Goal: Information Seeking & Learning: Learn about a topic

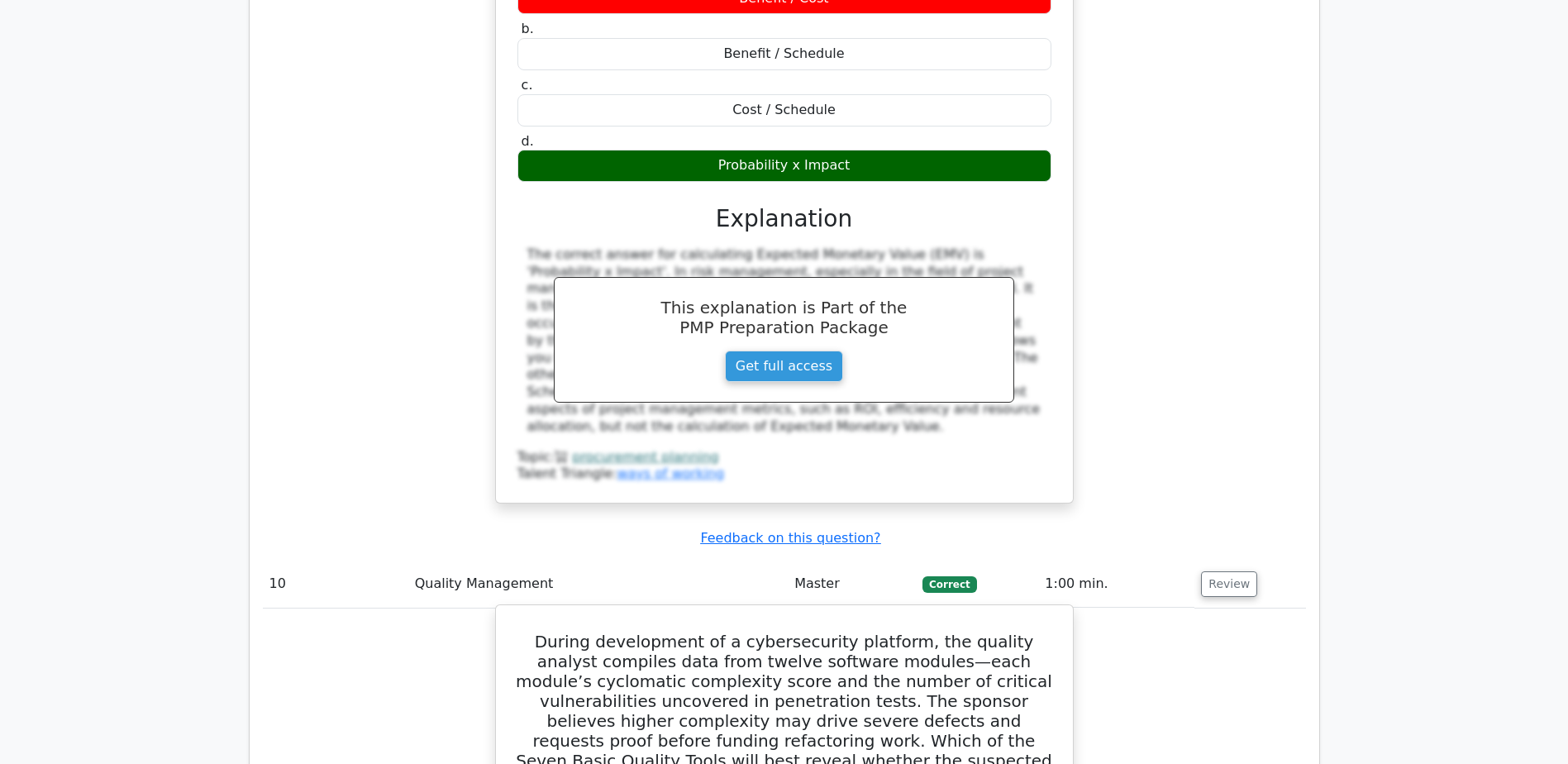
scroll to position [10092, 0]
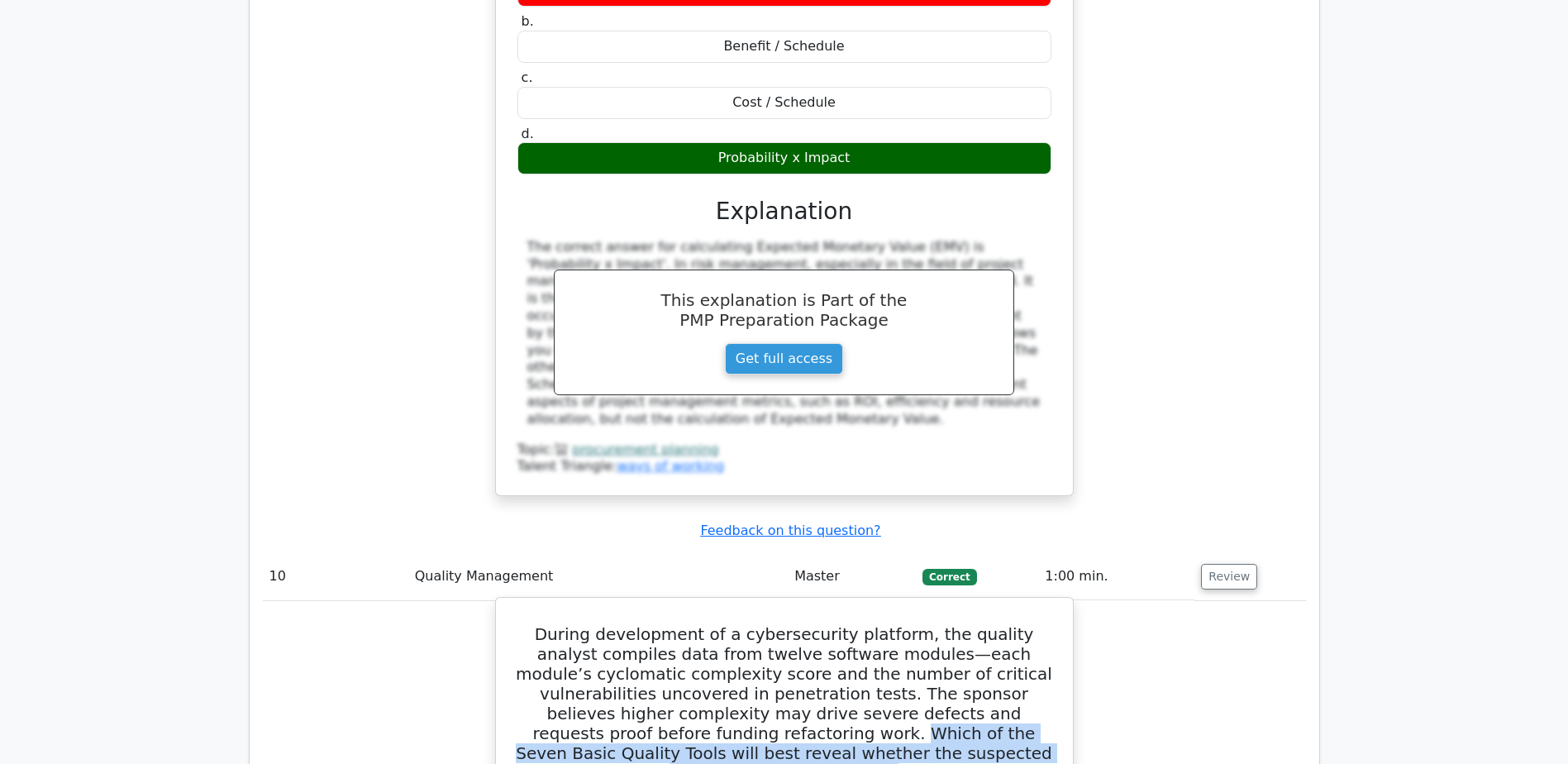
drag, startPoint x: 575, startPoint y: 217, endPoint x: 963, endPoint y: 239, distance: 388.6
click at [963, 624] on h5 "During development of a cybersecurity platform, the quality analyst compiles da…" at bounding box center [784, 703] width 537 height 158
copy h5 "Which of the Seven Basic Quality Tools will best reveal whether the suspected r…"
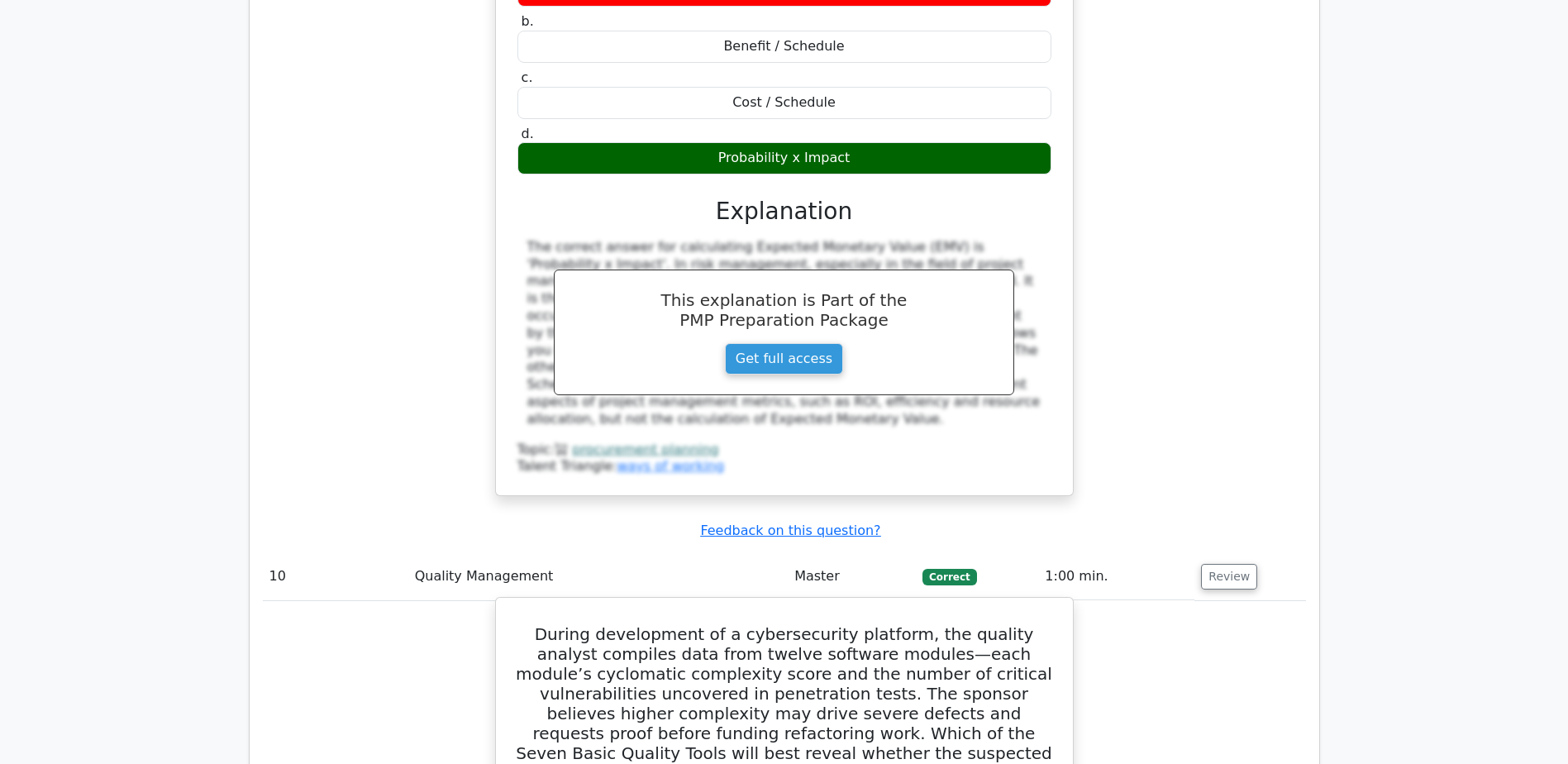
click at [528, 624] on h5 "During development of a cybersecurity platform, the quality analyst compiles da…" at bounding box center [784, 703] width 537 height 158
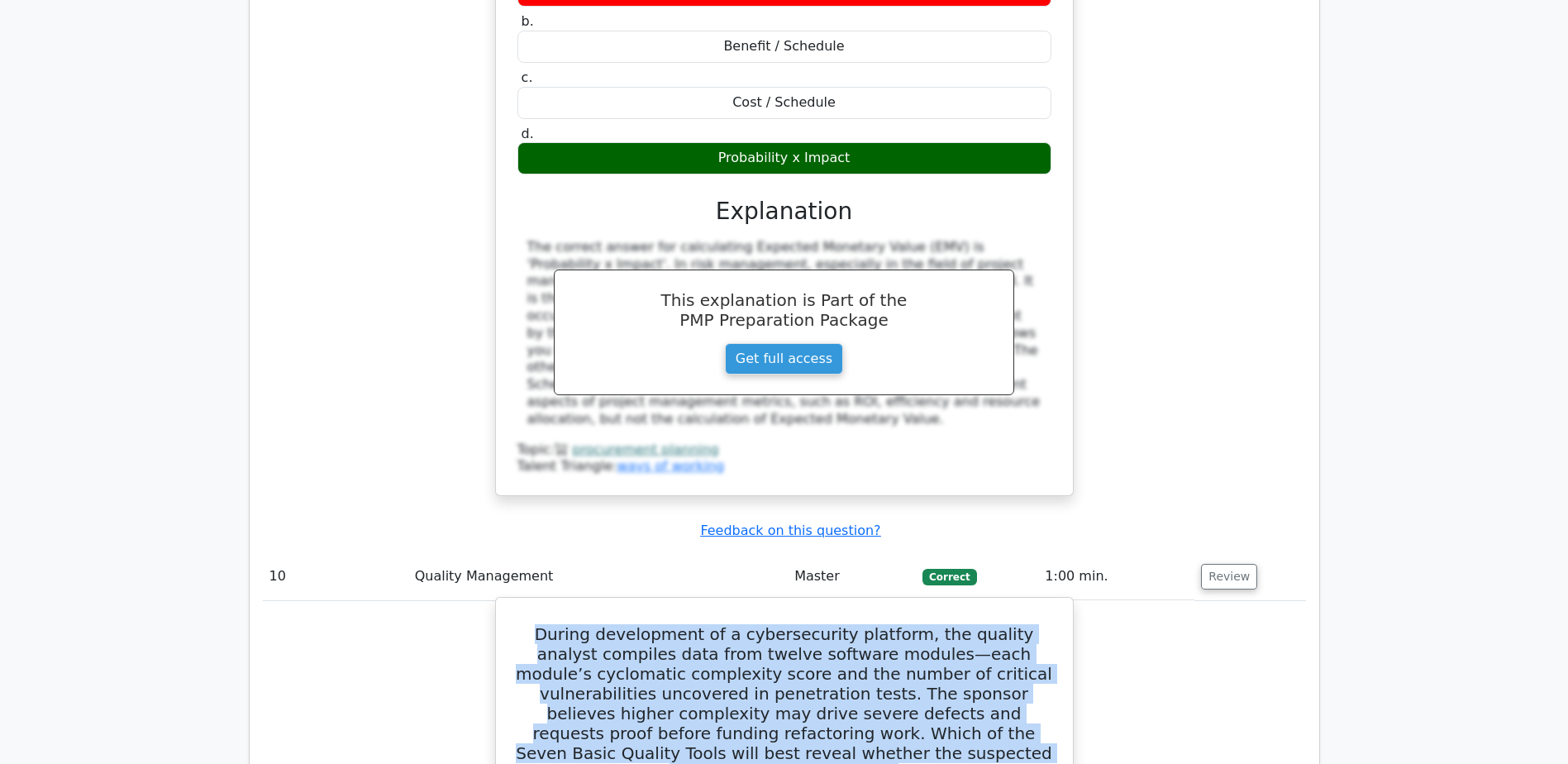
drag, startPoint x: 528, startPoint y: 122, endPoint x: 961, endPoint y: 248, distance: 451.0
click at [961, 624] on h5 "During development of a cybersecurity platform, the quality analyst compiles da…" at bounding box center [784, 703] width 537 height 158
copy h5 "During development of a cybersecurity platform, the quality analyst compiles da…"
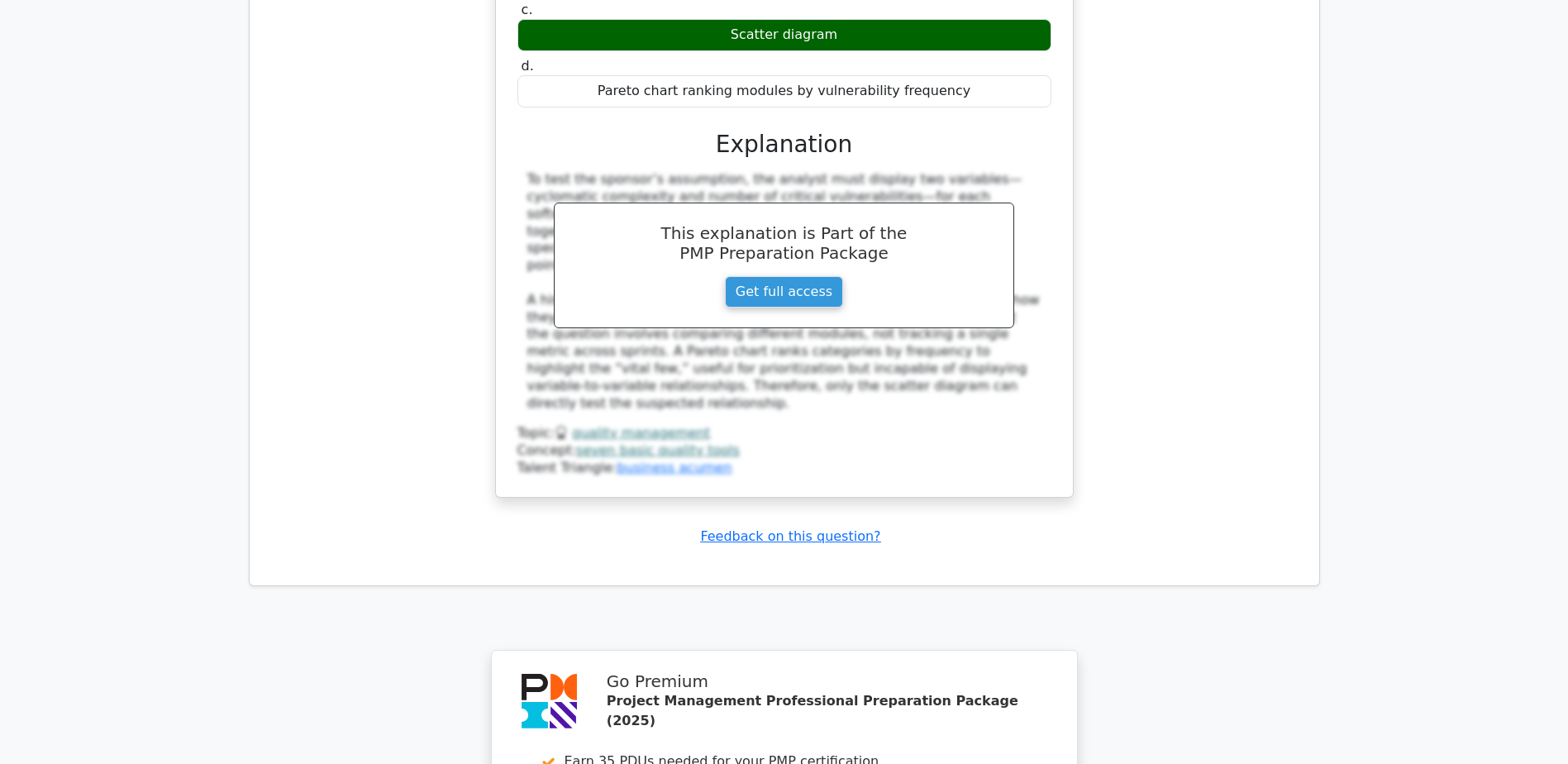
scroll to position [11050, 0]
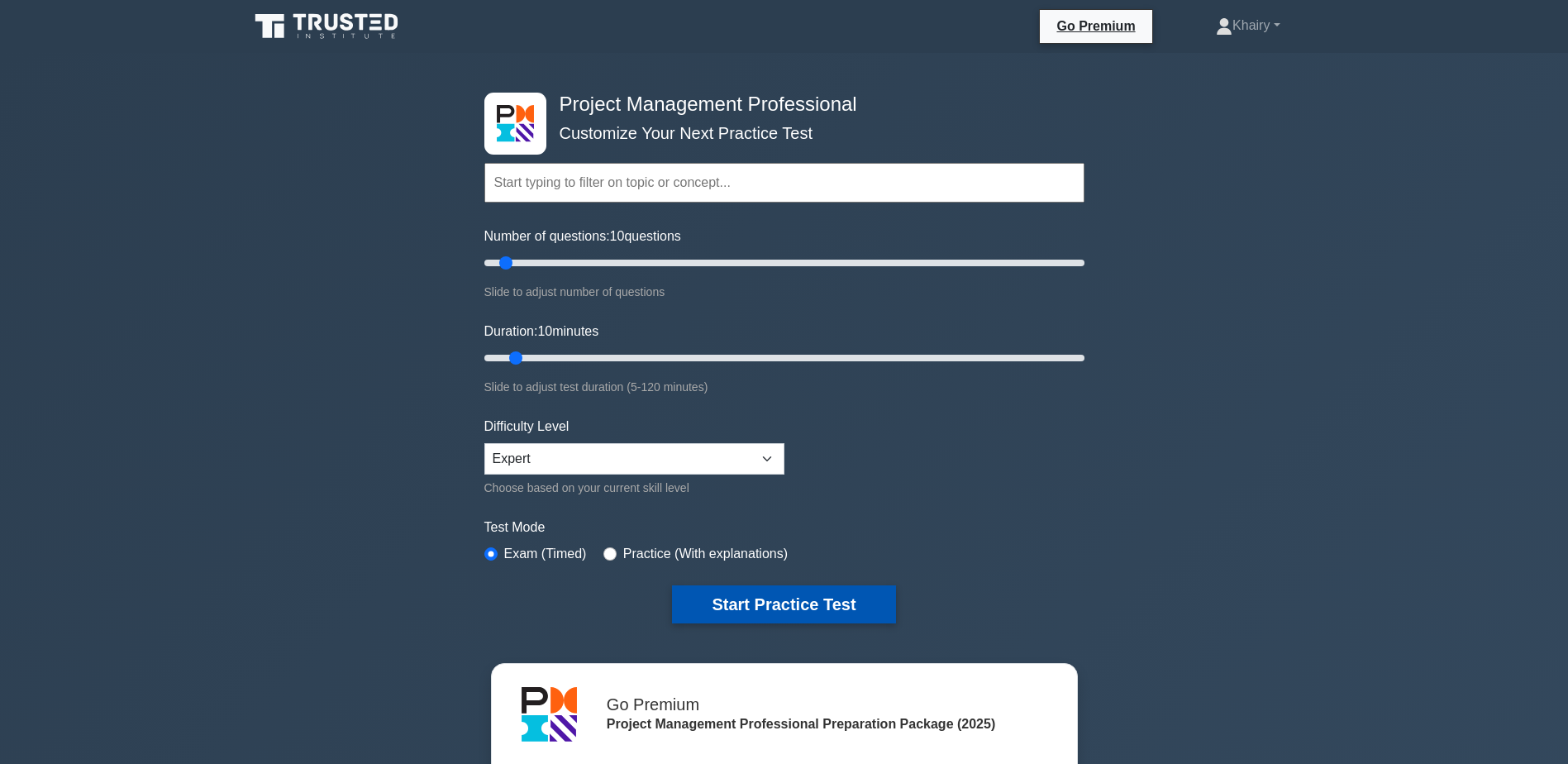
click at [732, 597] on button "Start Practice Test" at bounding box center [784, 605] width 223 height 38
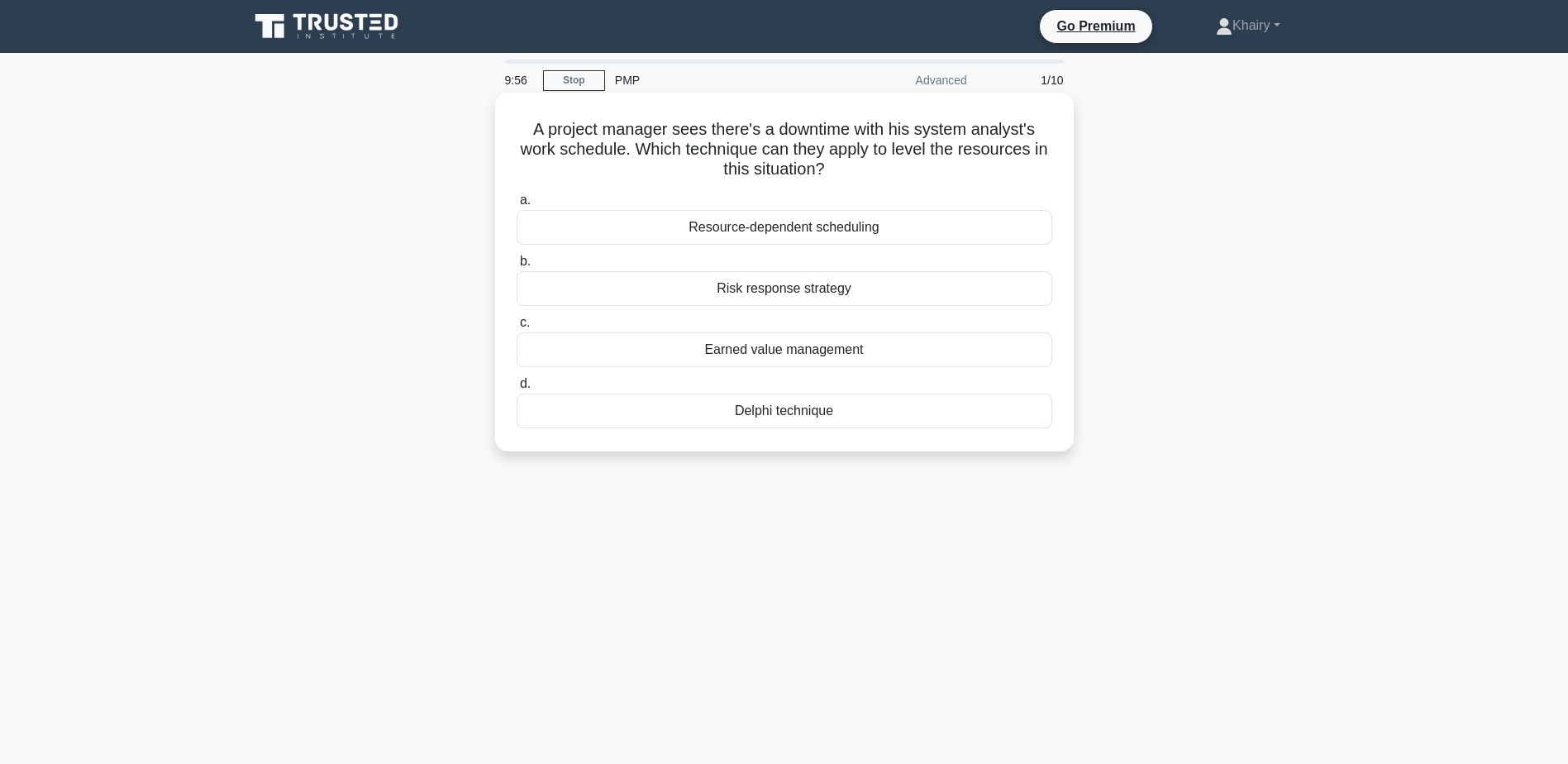
drag, startPoint x: 528, startPoint y: 115, endPoint x: 829, endPoint y: 183, distance: 308.6
click at [829, 183] on div "A project manager sees there's a downtime with his system analyst's work schedu…" at bounding box center [784, 272] width 565 height 346
copy h5 "A project manager sees there's a downtime with his system analyst's work schedu…"
click at [748, 411] on div "Delphi technique" at bounding box center [784, 411] width 535 height 34
click at [517, 389] on input "d. Delphi technique" at bounding box center [517, 385] width 0 height 11
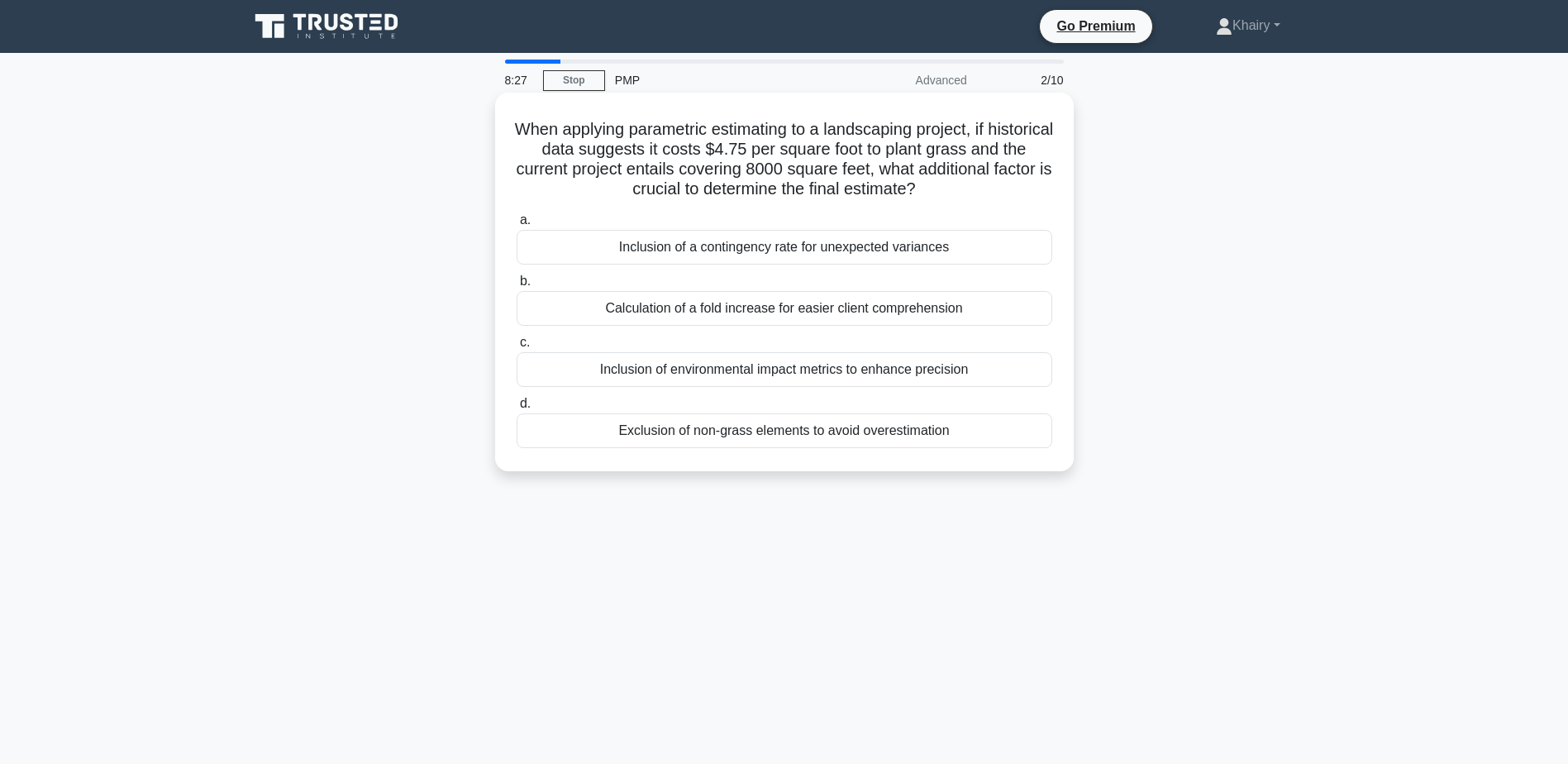
drag, startPoint x: 538, startPoint y: 119, endPoint x: 976, endPoint y: 181, distance: 442.4
click at [976, 181] on h5 "When applying parametric estimating to a landscaping project, if historical dat…" at bounding box center [784, 159] width 539 height 81
copy h5 "When applying parametric estimating to a landscaping project, if historical dat…"
click at [728, 253] on div "Inclusion of a contingency rate for unexpected variances" at bounding box center [784, 247] width 535 height 34
click at [517, 225] on input "a. Inclusion of a contingency rate for unexpected variances" at bounding box center [517, 221] width 0 height 11
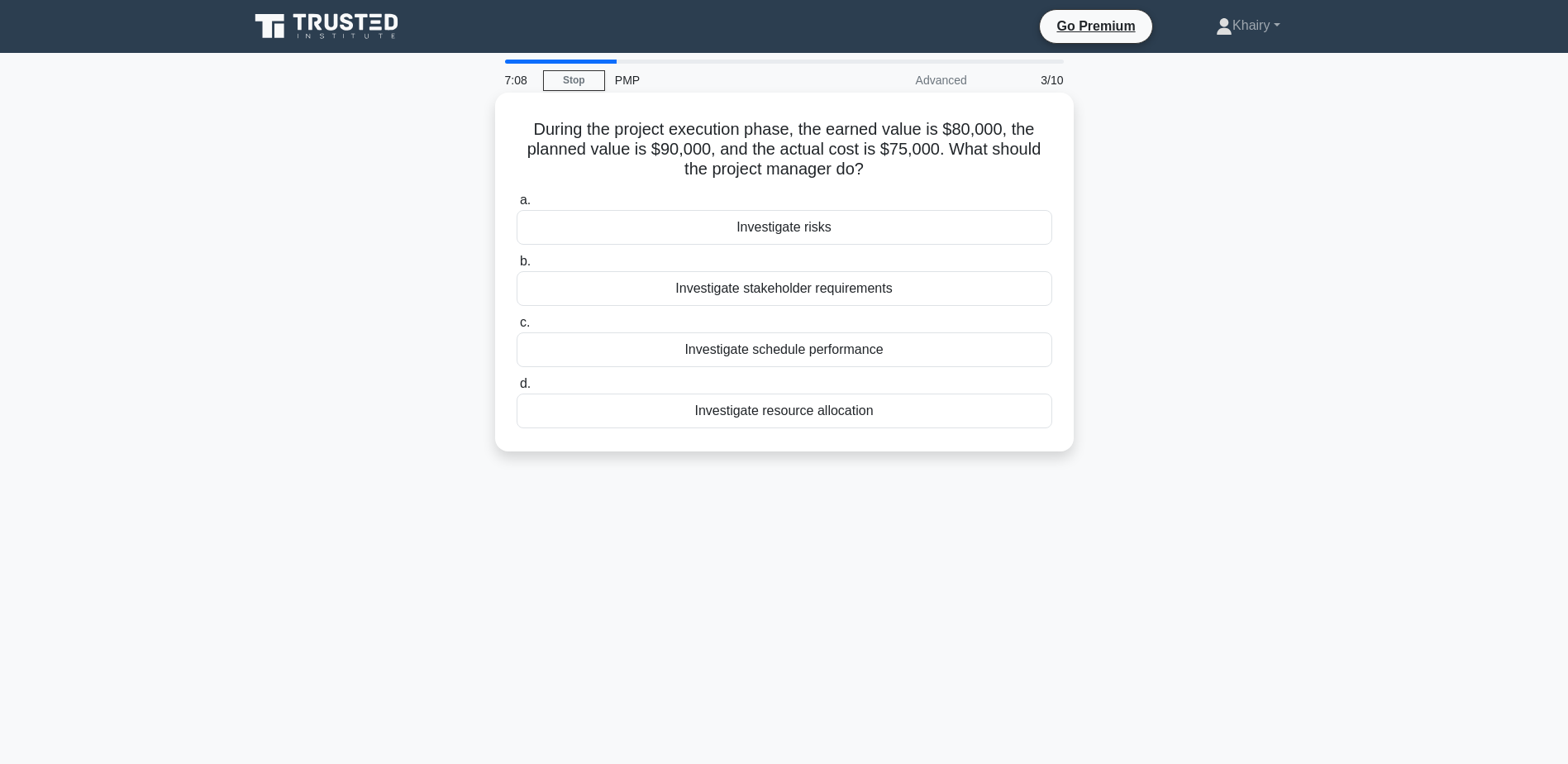
click at [765, 355] on div "Investigate schedule performance" at bounding box center [784, 349] width 535 height 34
click at [517, 328] on input "c. Investigate schedule performance" at bounding box center [517, 323] width 0 height 11
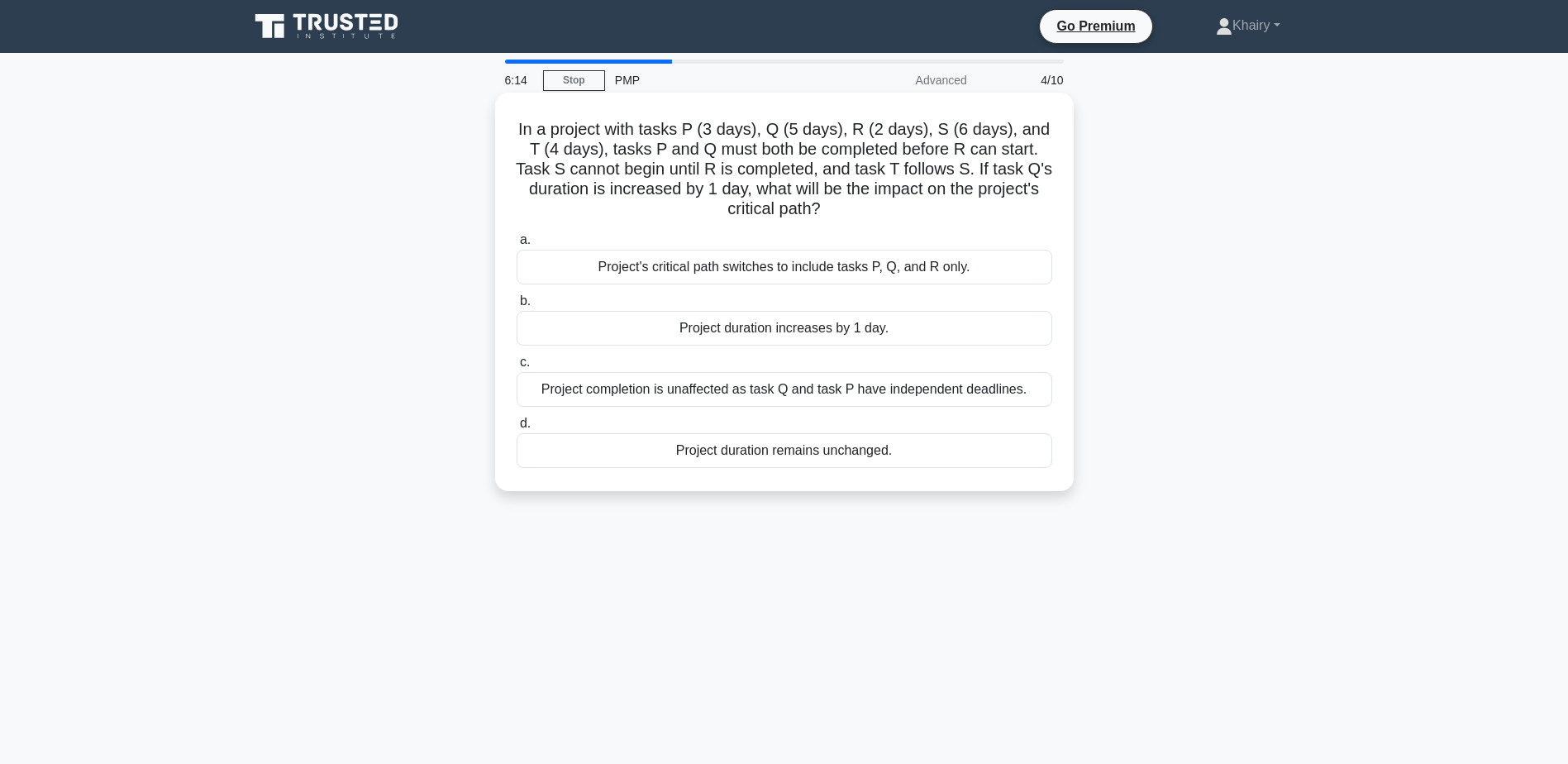
click at [737, 273] on div "Project's critical path switches to include tasks P, Q, and R only." at bounding box center [784, 266] width 535 height 34
click at [517, 246] on input "a. Project's critical path switches to include tasks P, Q, and R only." at bounding box center [517, 240] width 0 height 11
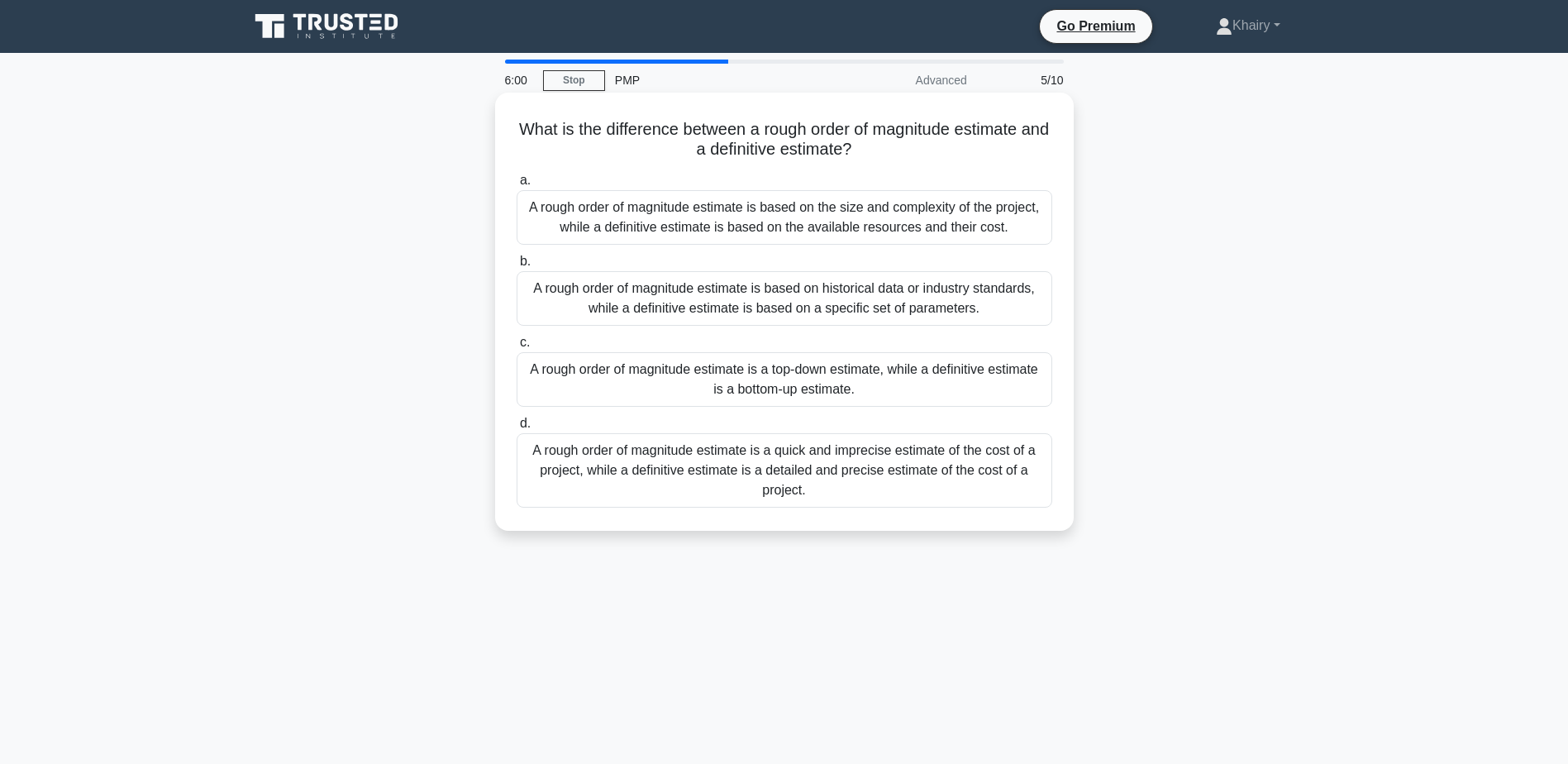
drag, startPoint x: 520, startPoint y: 118, endPoint x: 932, endPoint y: 144, distance: 412.8
click at [932, 144] on div "What is the difference between a rough order of magnitude estimate and a defini…" at bounding box center [784, 312] width 565 height 425
copy h5 "What is the difference between a rough order of magnitude estimate and a defini…"
click at [753, 468] on div "A rough order of magnitude estimate is a quick and imprecise estimate of the co…" at bounding box center [784, 471] width 535 height 75
click at [517, 430] on input "d. A rough order of magnitude estimate is a quick and imprecise estimate of the…" at bounding box center [517, 424] width 0 height 11
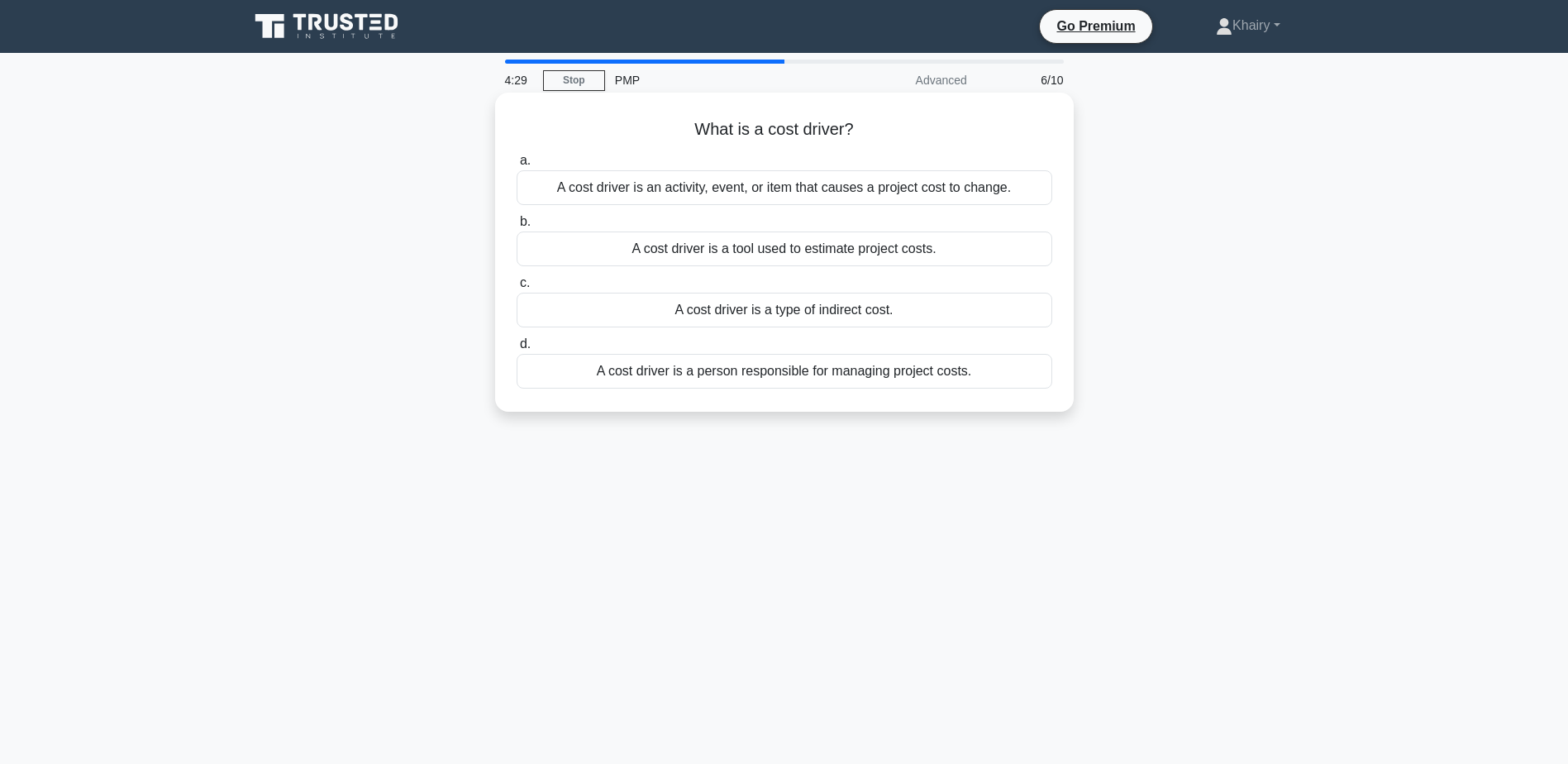
click at [644, 193] on div "A cost driver is an activity, event, or item that causes a project cost to chan…" at bounding box center [784, 187] width 535 height 34
click at [517, 166] on input "a. A cost driver is an activity, event, or item that causes a project cost to c…" at bounding box center [517, 161] width 0 height 11
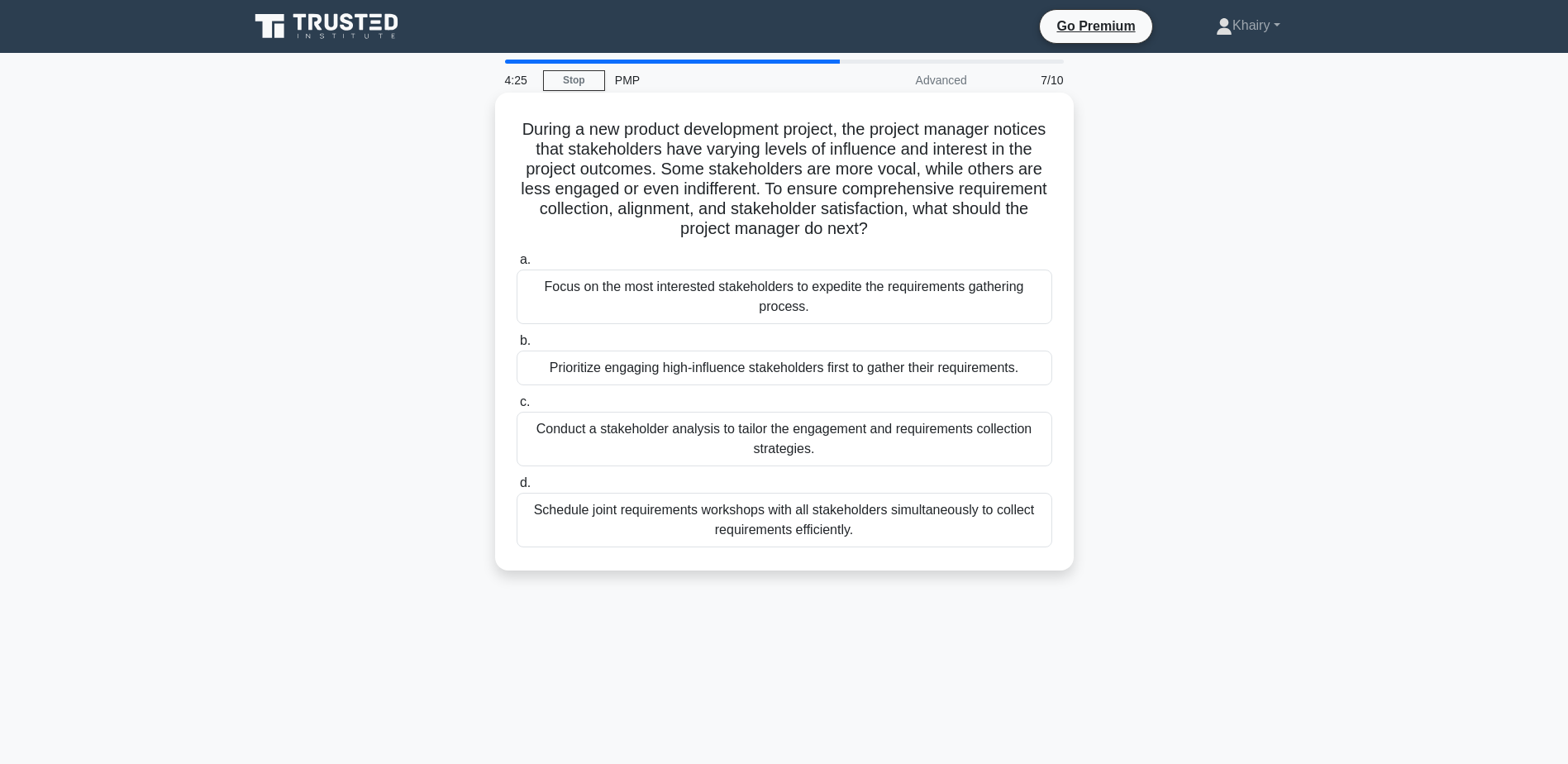
drag, startPoint x: 524, startPoint y: 115, endPoint x: 946, endPoint y: 235, distance: 438.7
click at [946, 235] on div "During a new product development project, the project manager notices that stak…" at bounding box center [784, 332] width 565 height 465
copy h5 "During a new product development project, the project manager notices that stak…"
click at [791, 520] on div "Schedule joint requirements workshops with all stakeholders simultaneously to c…" at bounding box center [784, 520] width 535 height 55
click at [517, 489] on input "d. Schedule joint requirements workshops with all stakeholders simultaneously t…" at bounding box center [517, 484] width 0 height 11
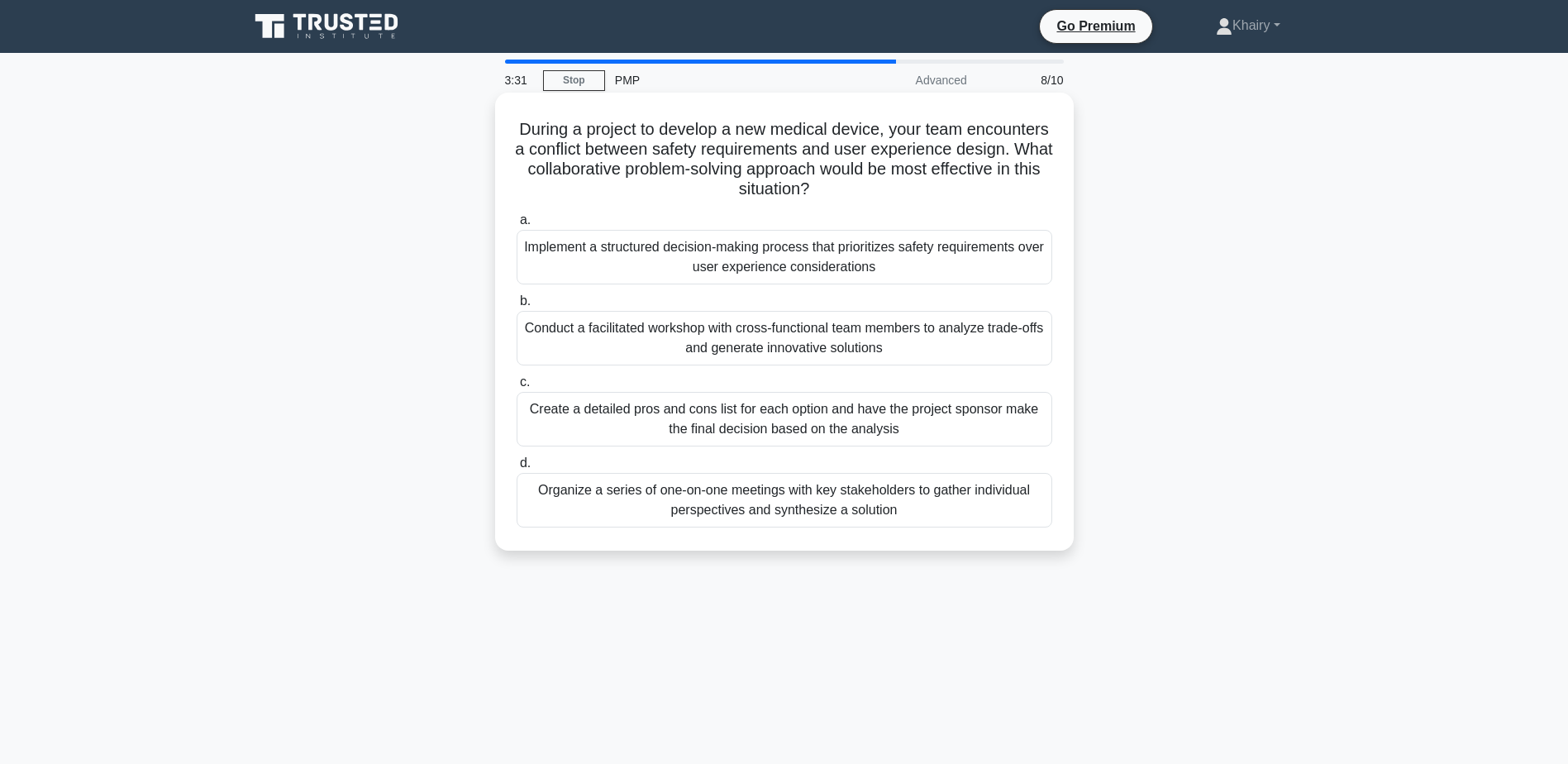
drag, startPoint x: 541, startPoint y: 122, endPoint x: 917, endPoint y: 182, distance: 380.8
click at [917, 182] on h5 "During a project to develop a new medical device, your team encounters a confli…" at bounding box center [784, 159] width 539 height 81
copy h5 "During a project to develop a new medical device, your team encounters a confli…"
click at [709, 332] on div "Conduct a facilitated workshop with cross-functional team members to analyze tr…" at bounding box center [784, 338] width 535 height 55
click at [517, 307] on input "b. Conduct a facilitated workshop with cross-functional team members to analyze…" at bounding box center [517, 302] width 0 height 11
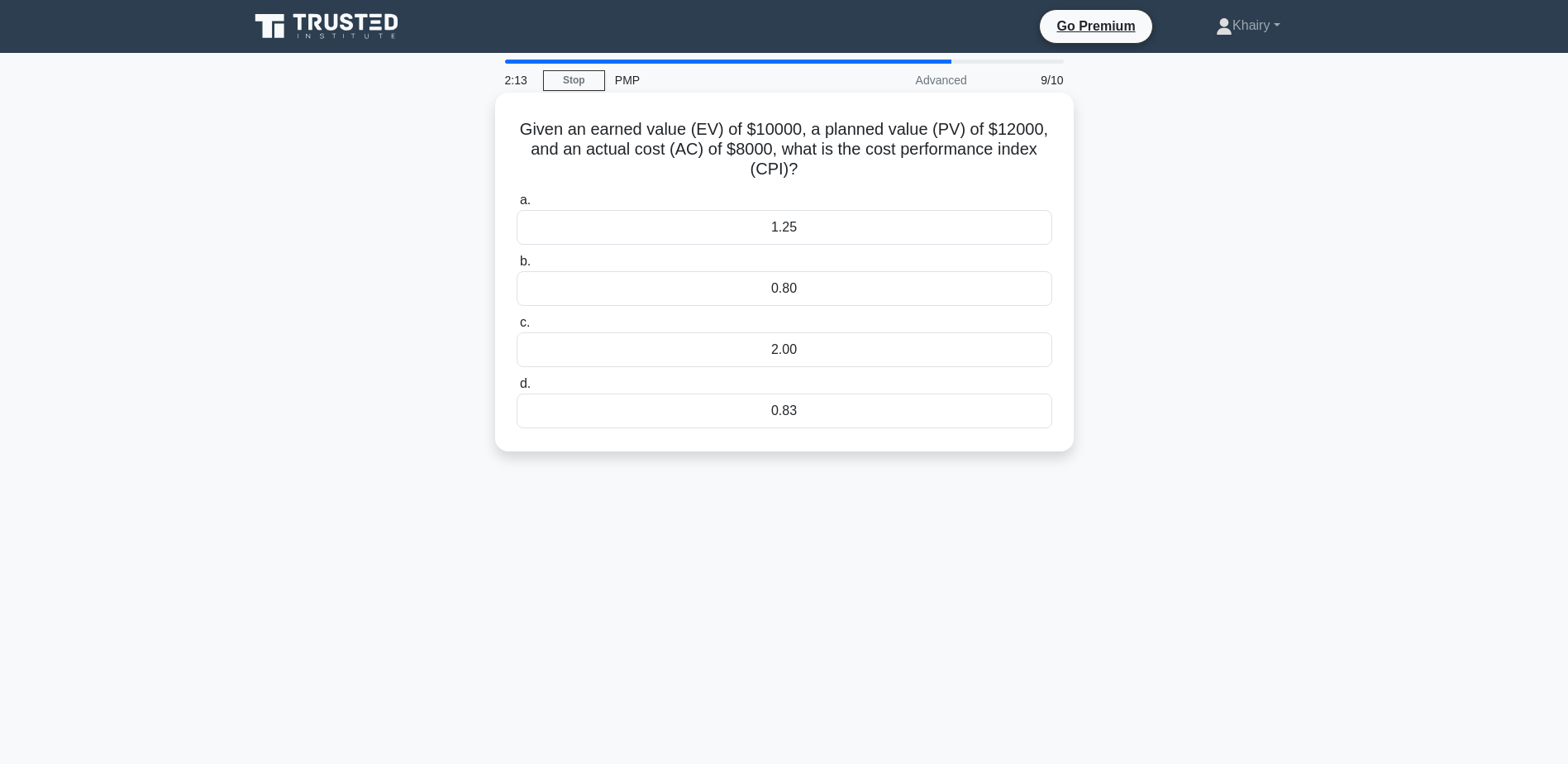
click at [789, 227] on div "1.25" at bounding box center [784, 227] width 535 height 34
click at [517, 206] on input "a. 1.25" at bounding box center [517, 201] width 0 height 11
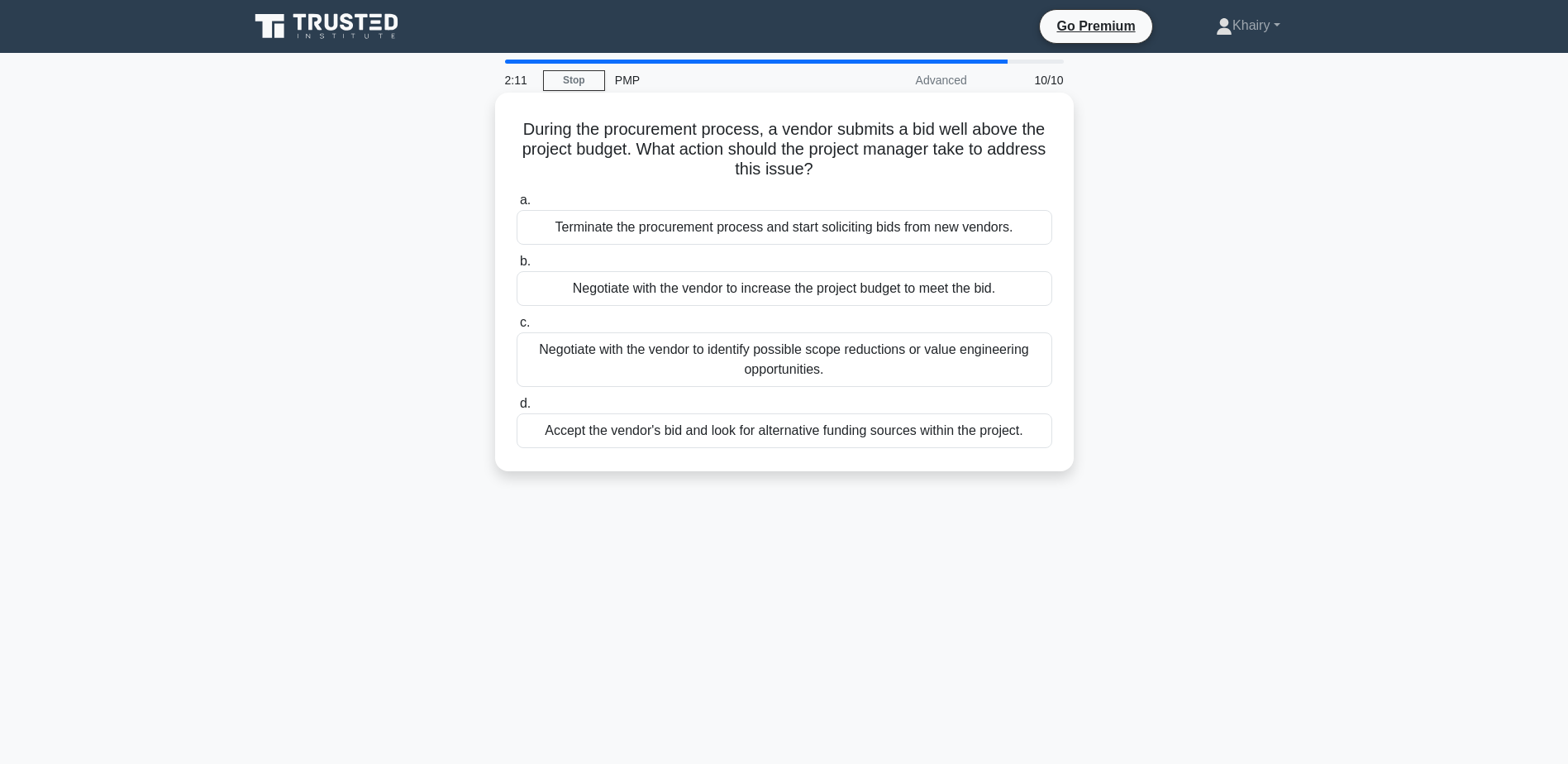
drag, startPoint x: 507, startPoint y: 115, endPoint x: 953, endPoint y: 184, distance: 451.3
click at [953, 184] on div "During the procurement process, a vendor submits a bid well above the project b…" at bounding box center [784, 282] width 565 height 365
copy h5 "During the procurement process, a vendor submits a bid well above the project b…"
click at [723, 229] on div "Terminate the procurement process and start soliciting bids from new vendors." at bounding box center [784, 227] width 535 height 34
click at [517, 206] on input "a. Terminate the procurement process and start soliciting bids from new vendors." at bounding box center [517, 201] width 0 height 11
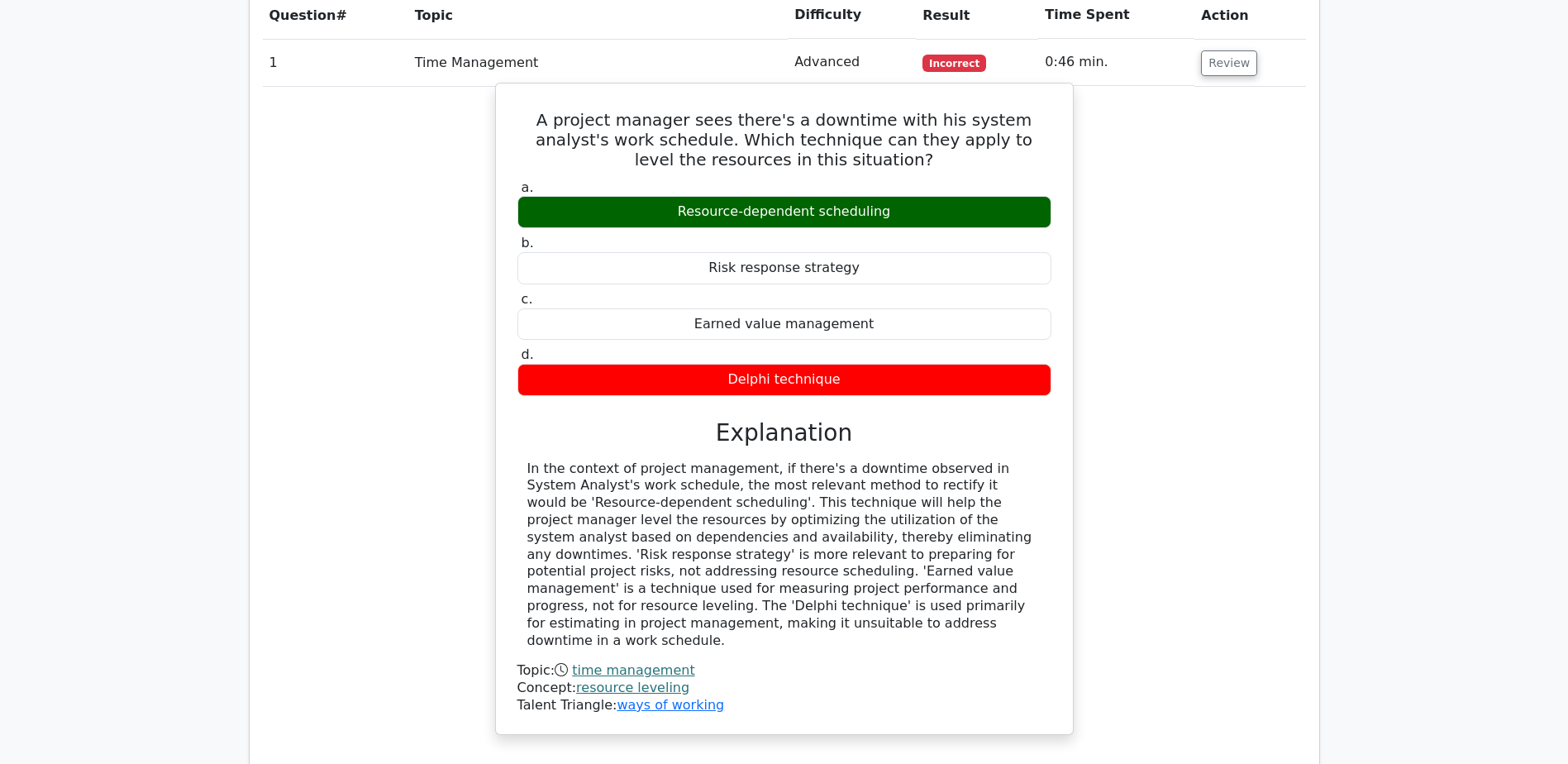
scroll to position [1489, 0]
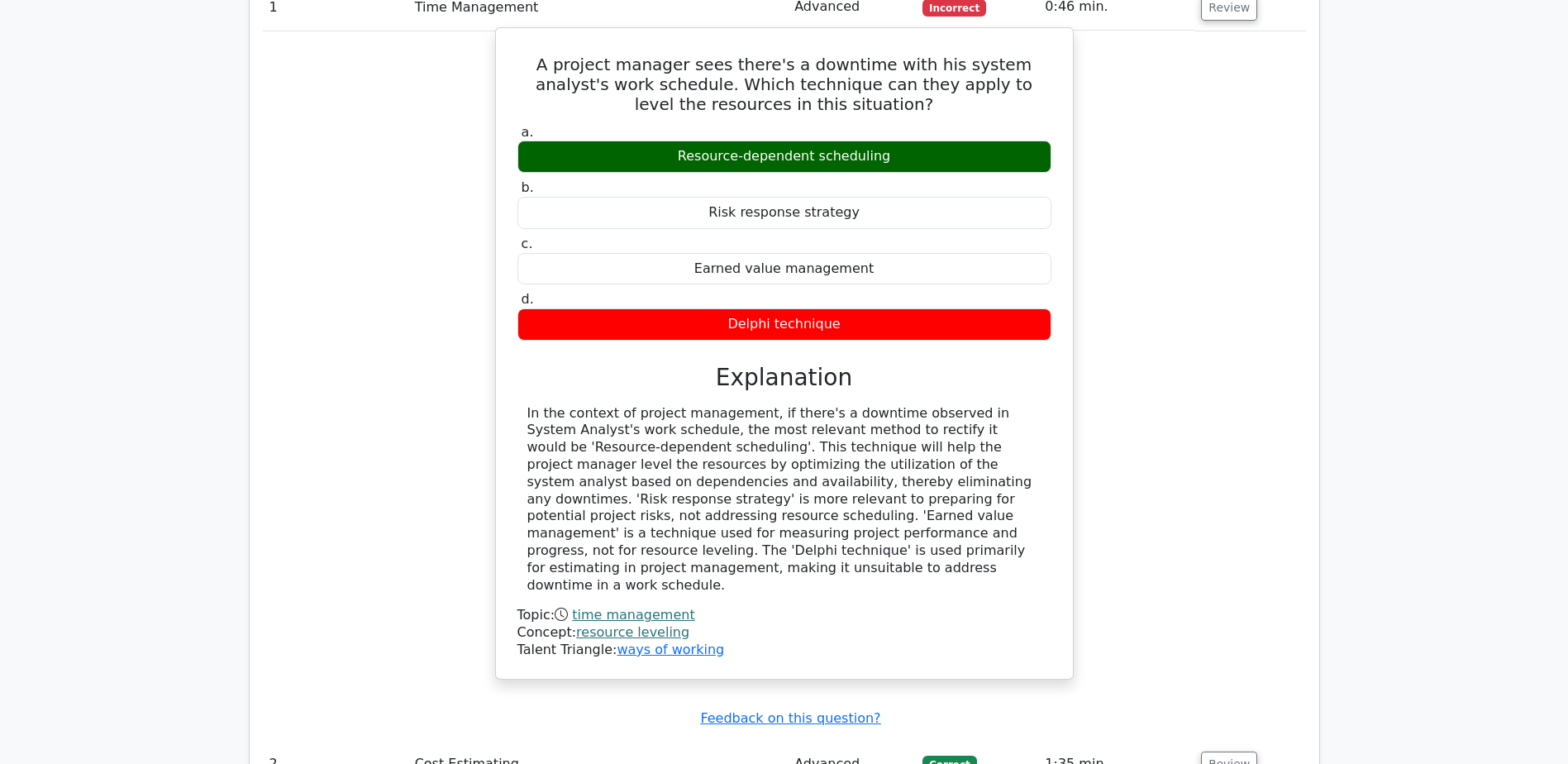
drag, startPoint x: 732, startPoint y: 471, endPoint x: 1045, endPoint y: 498, distance: 314.2
click at [1045, 498] on div "In the context of project management, if there's a downtime observed in System …" at bounding box center [785, 499] width 534 height 189
copy div "The 'Delphi technique' is used primarily for estimating in project management, …"
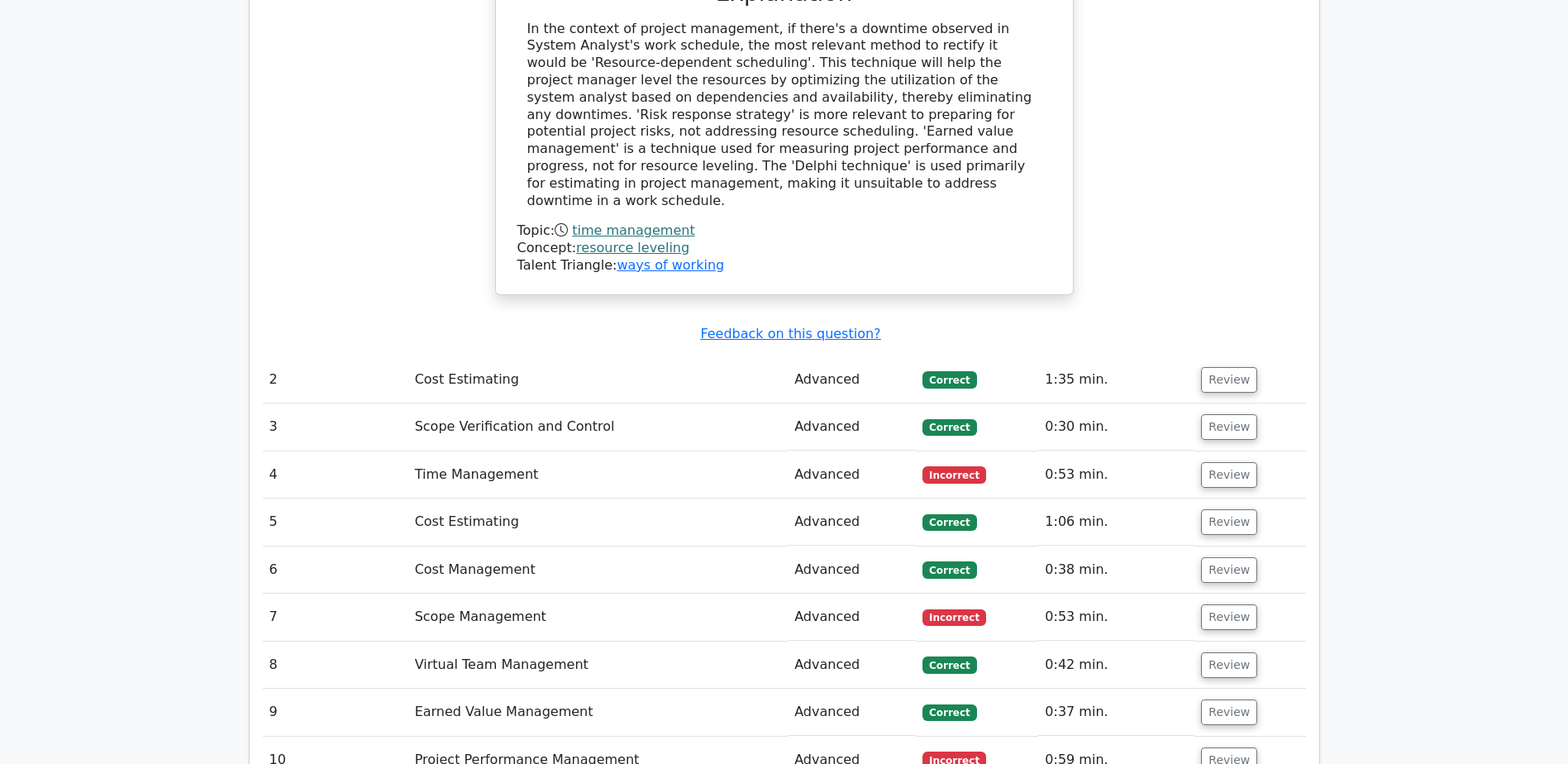
scroll to position [1903, 0]
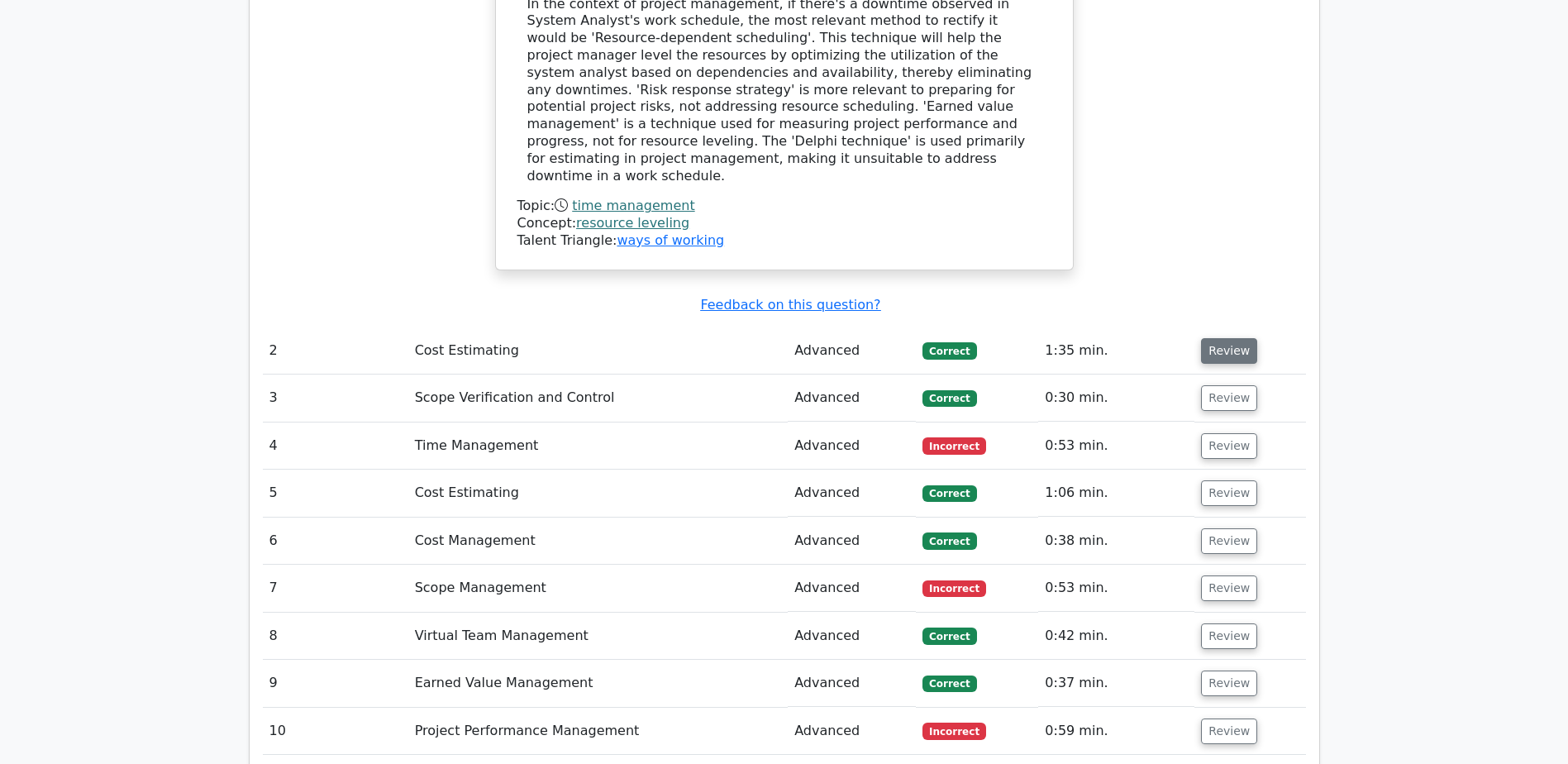
click at [1211, 338] on button "Review" at bounding box center [1229, 351] width 56 height 26
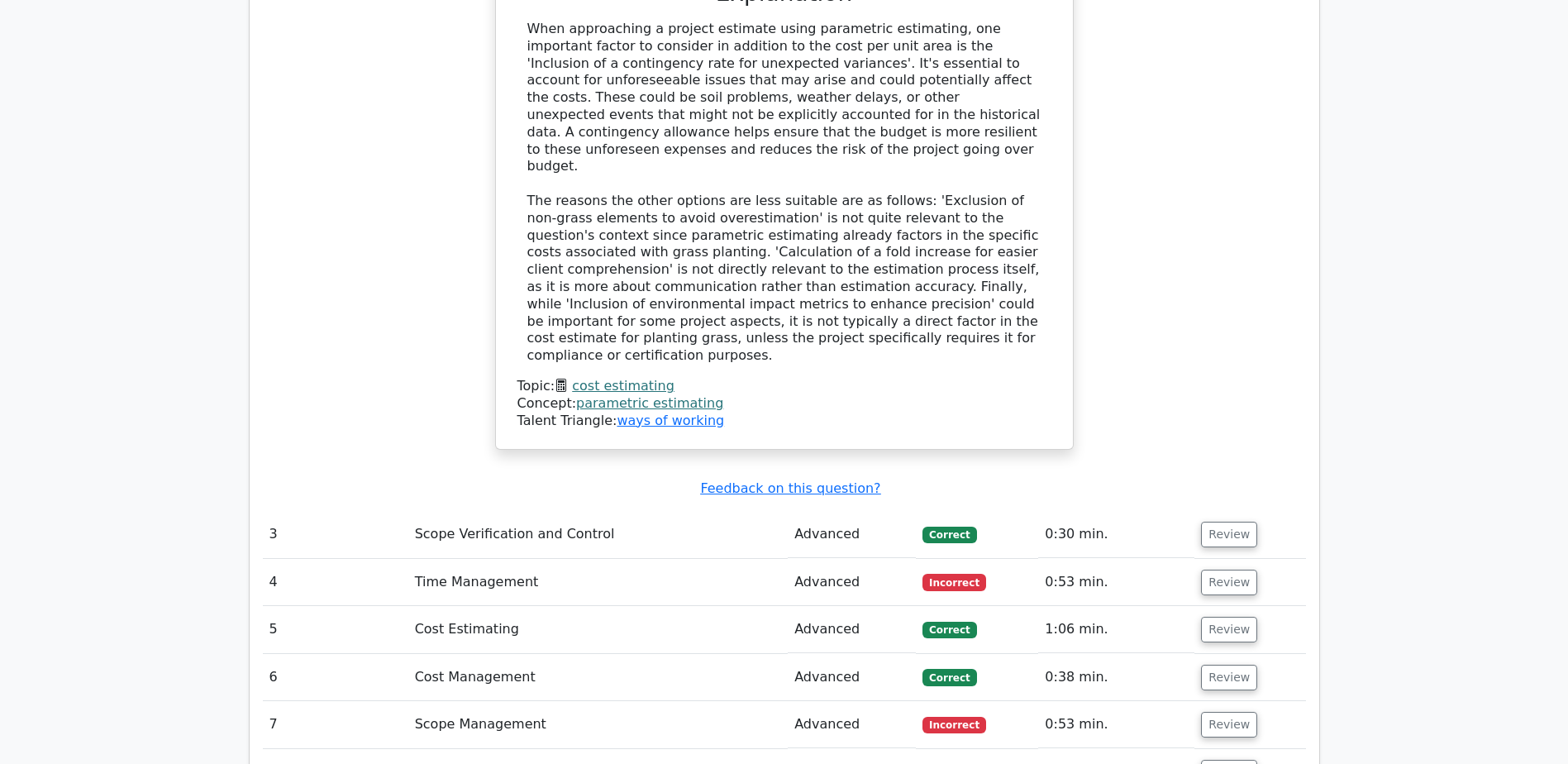
scroll to position [2730, 0]
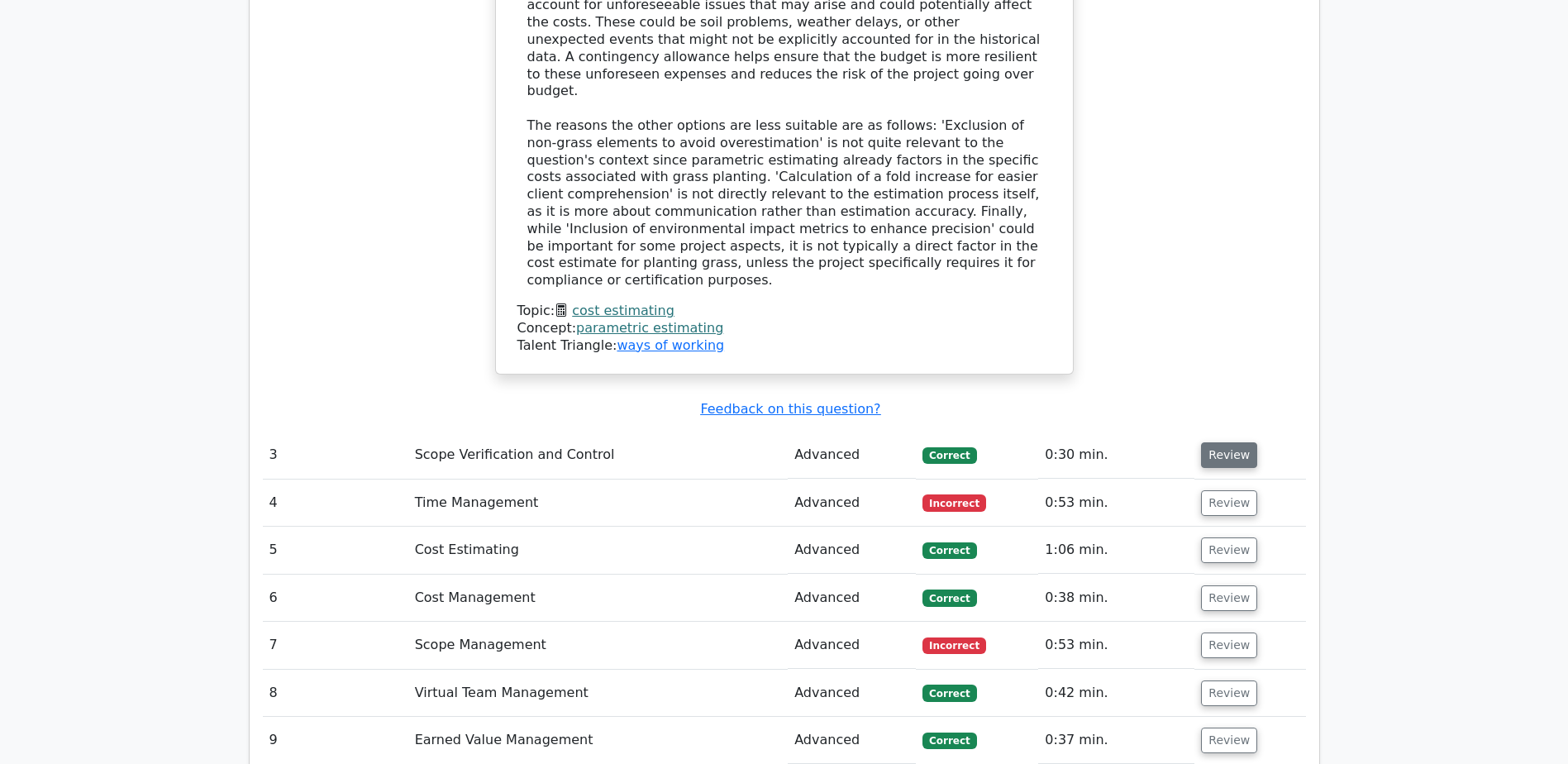
click at [1229, 443] on button "Review" at bounding box center [1229, 456] width 56 height 26
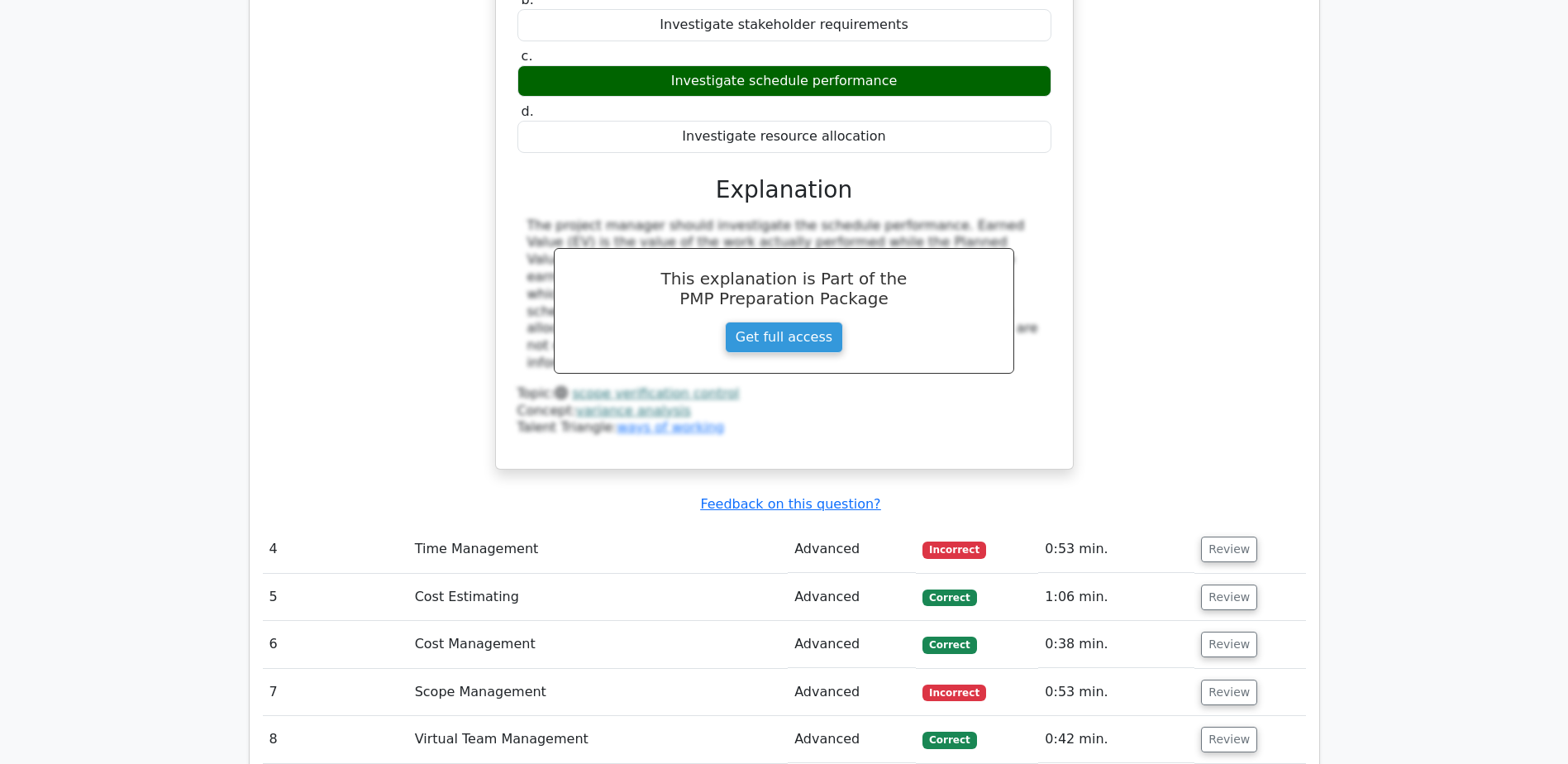
scroll to position [3391, 0]
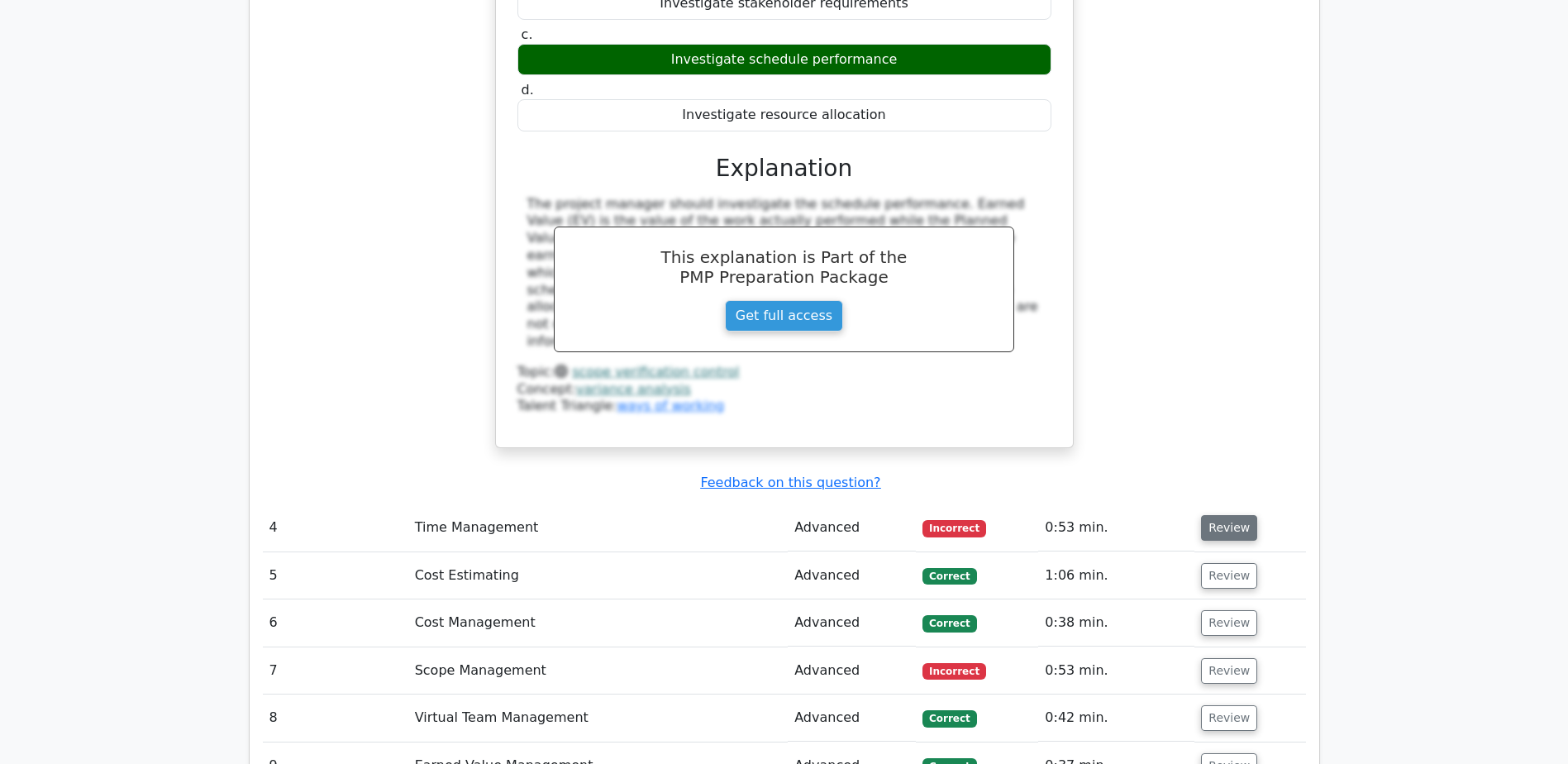
click at [1222, 515] on button "Review" at bounding box center [1229, 528] width 56 height 26
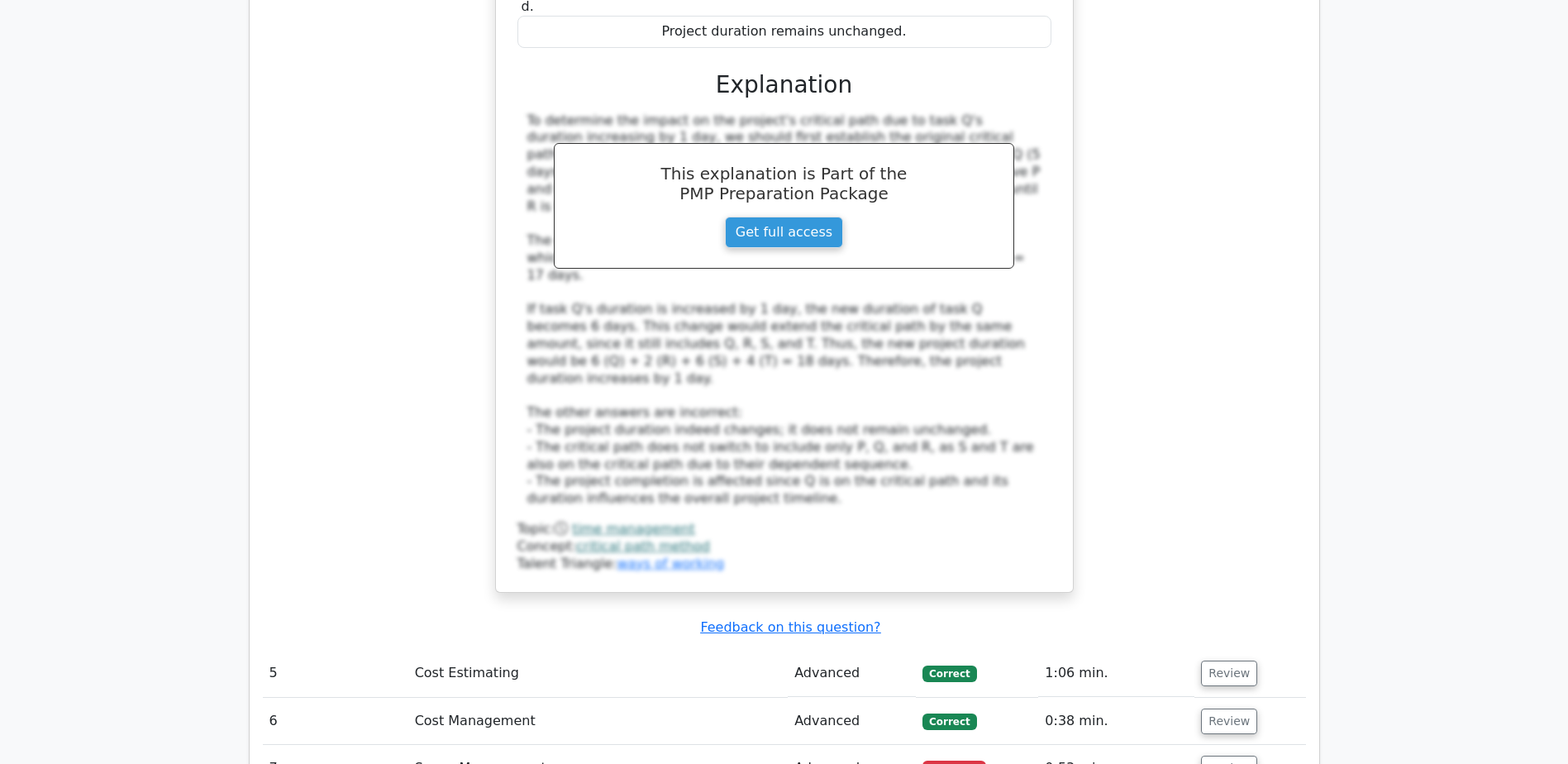
scroll to position [4302, 0]
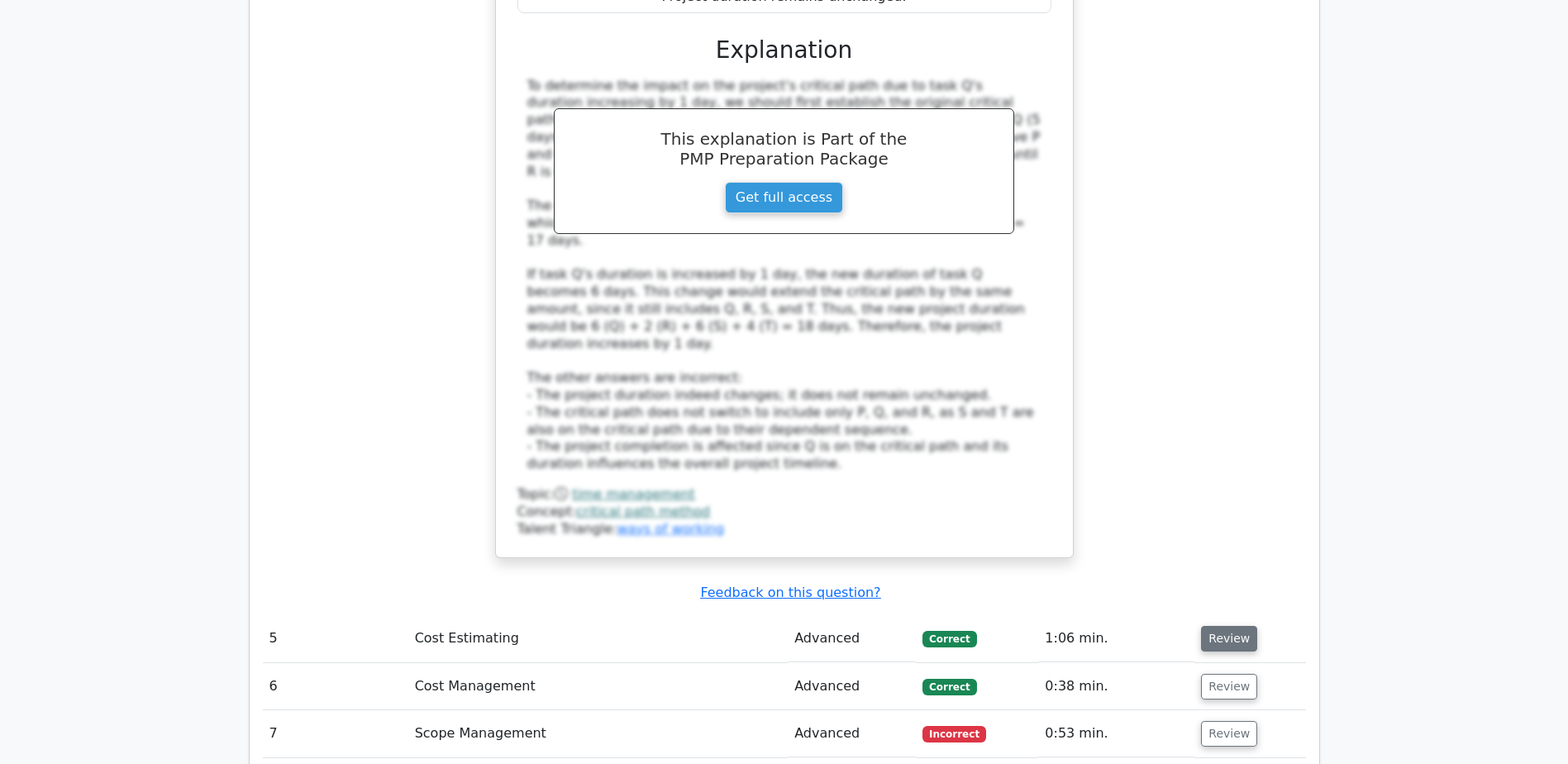
click at [1217, 626] on button "Review" at bounding box center [1229, 639] width 56 height 26
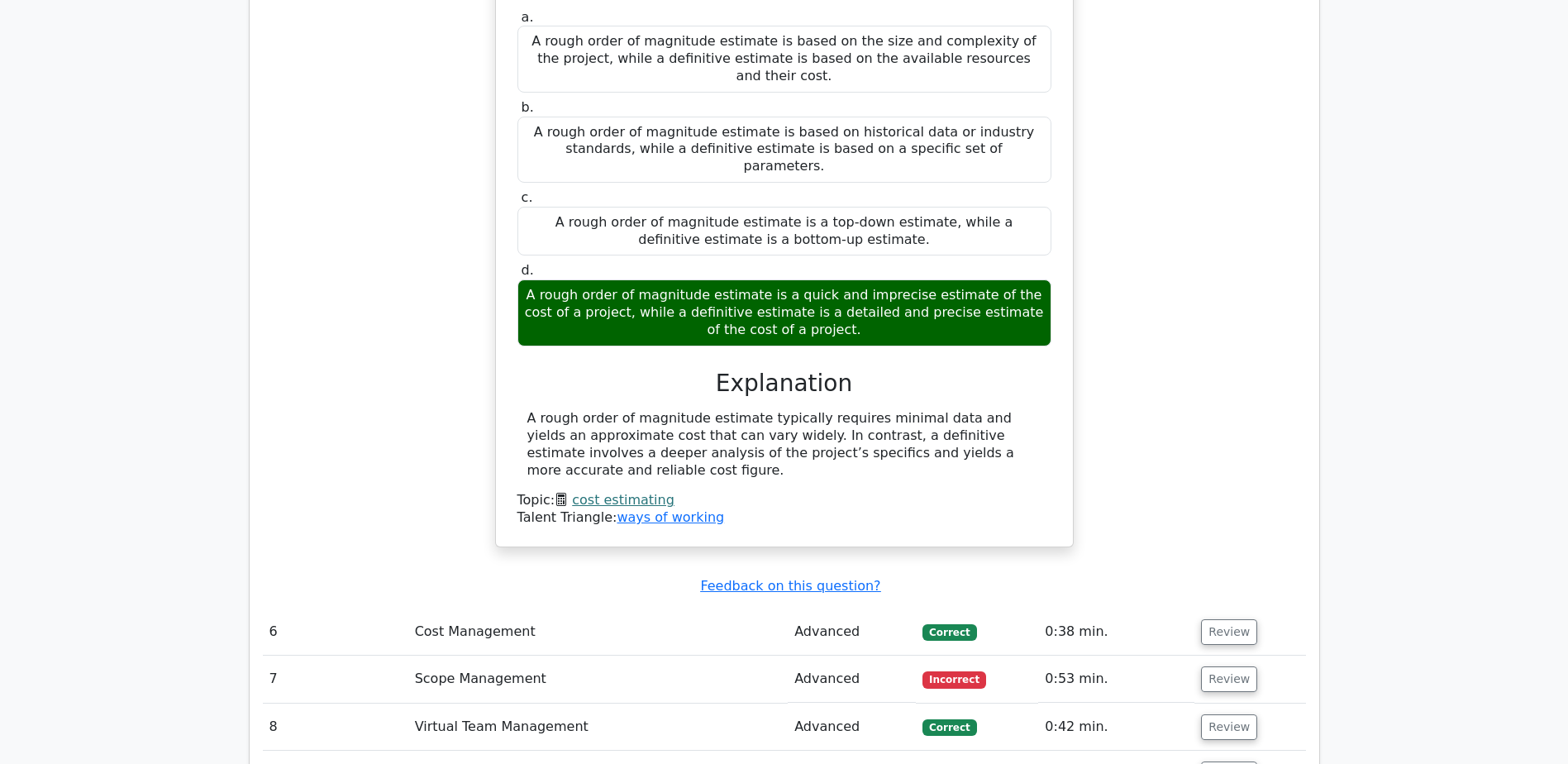
scroll to position [5046, 0]
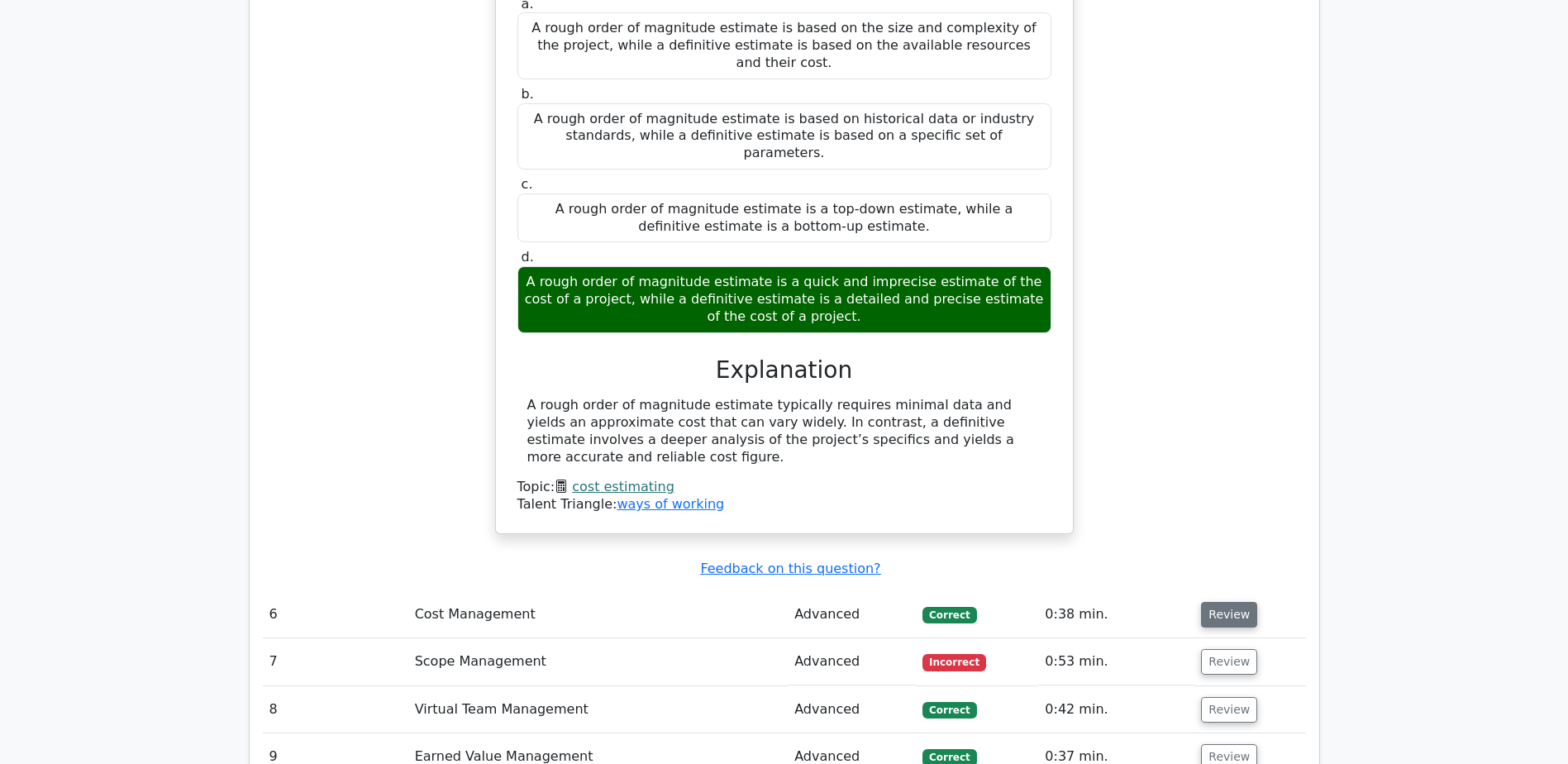
click at [1223, 602] on button "Review" at bounding box center [1229, 615] width 56 height 26
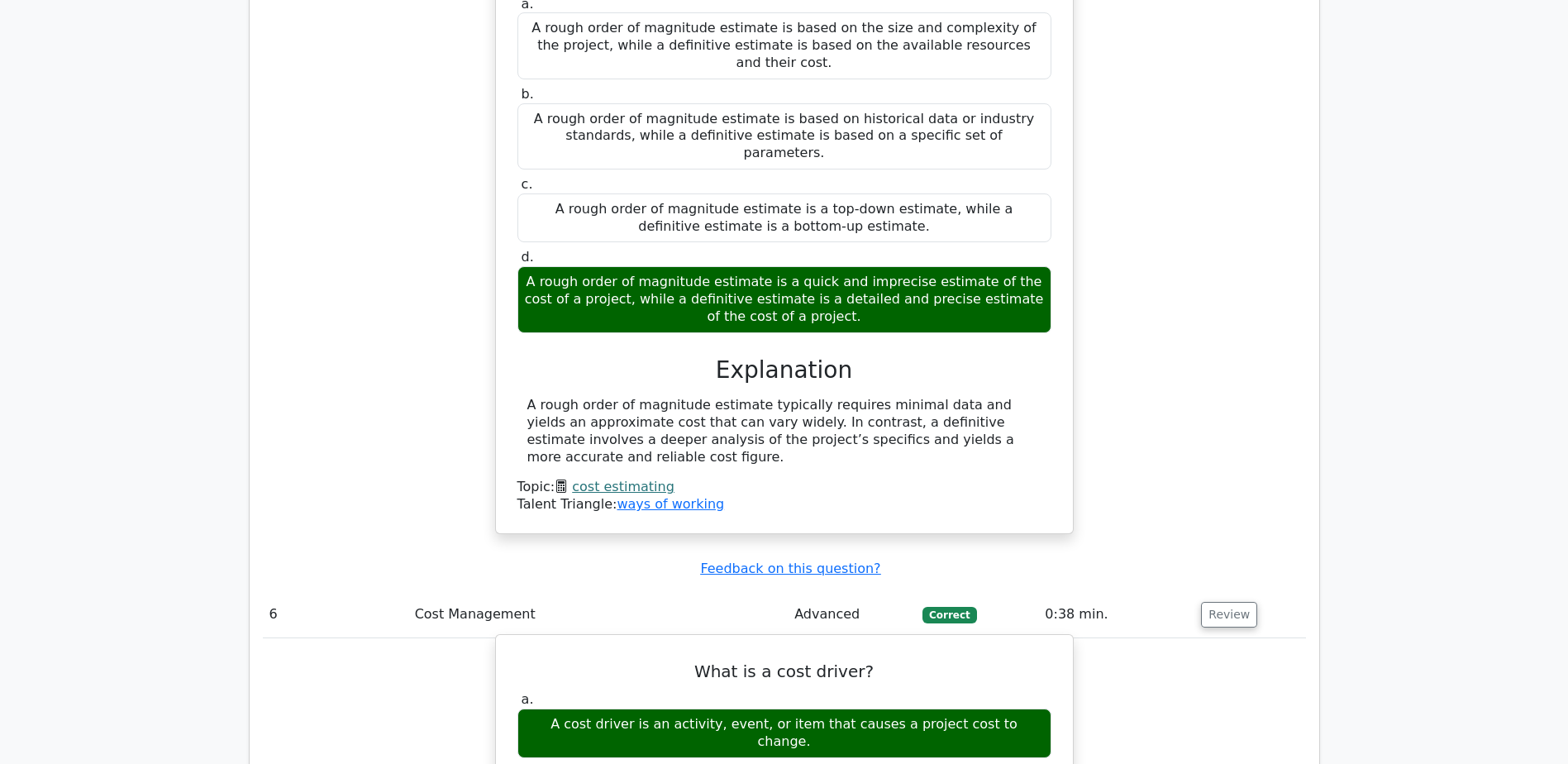
drag, startPoint x: 549, startPoint y: 490, endPoint x: 1017, endPoint y: 491, distance: 468.0
click at [1017, 709] on div "A cost driver is an activity, event, or item that causes a project cost to chan…" at bounding box center [785, 733] width 534 height 49
copy div "A cost driver is an activity, event, or item that causes a project cost to chan…"
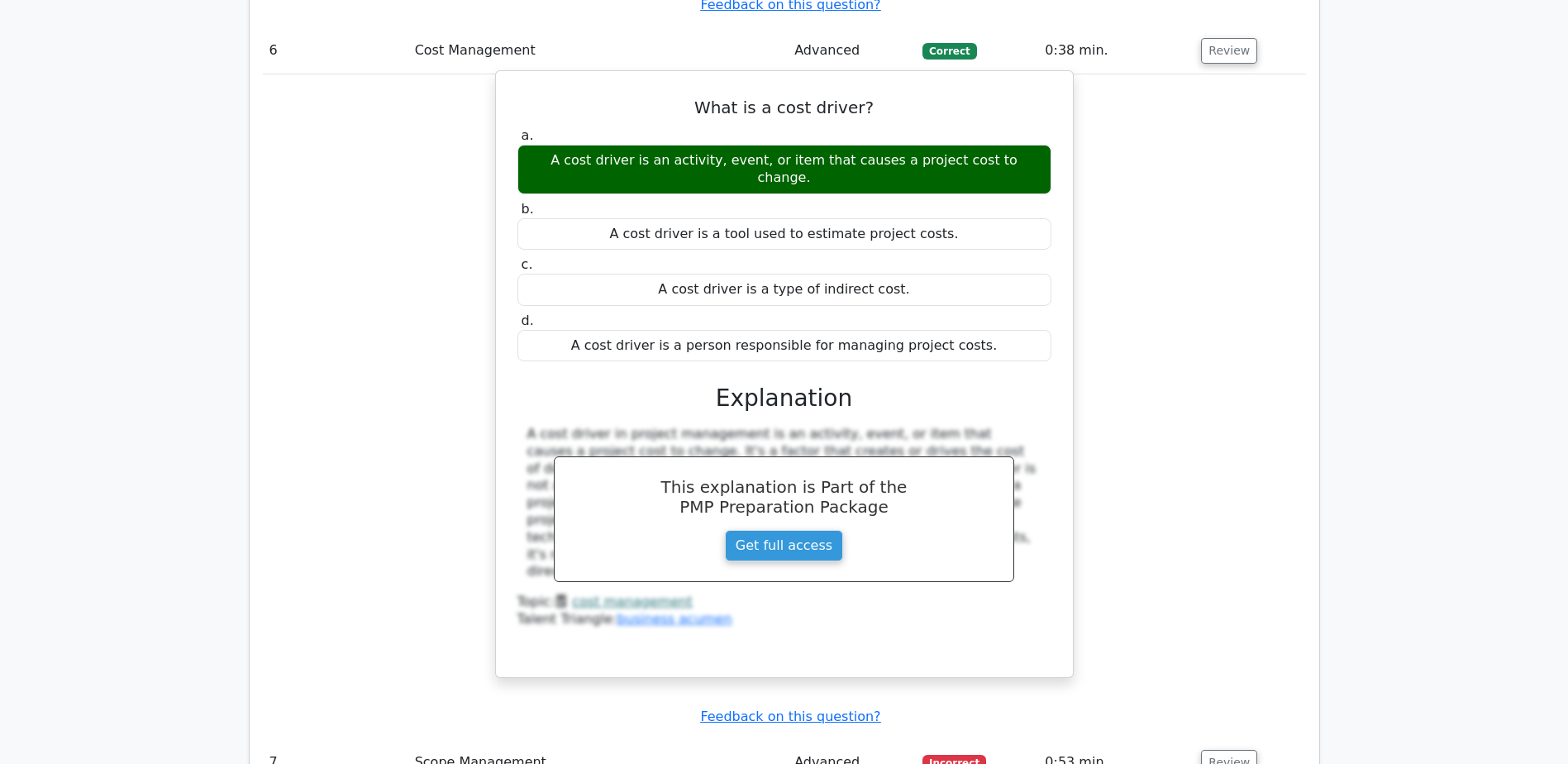
scroll to position [5626, 0]
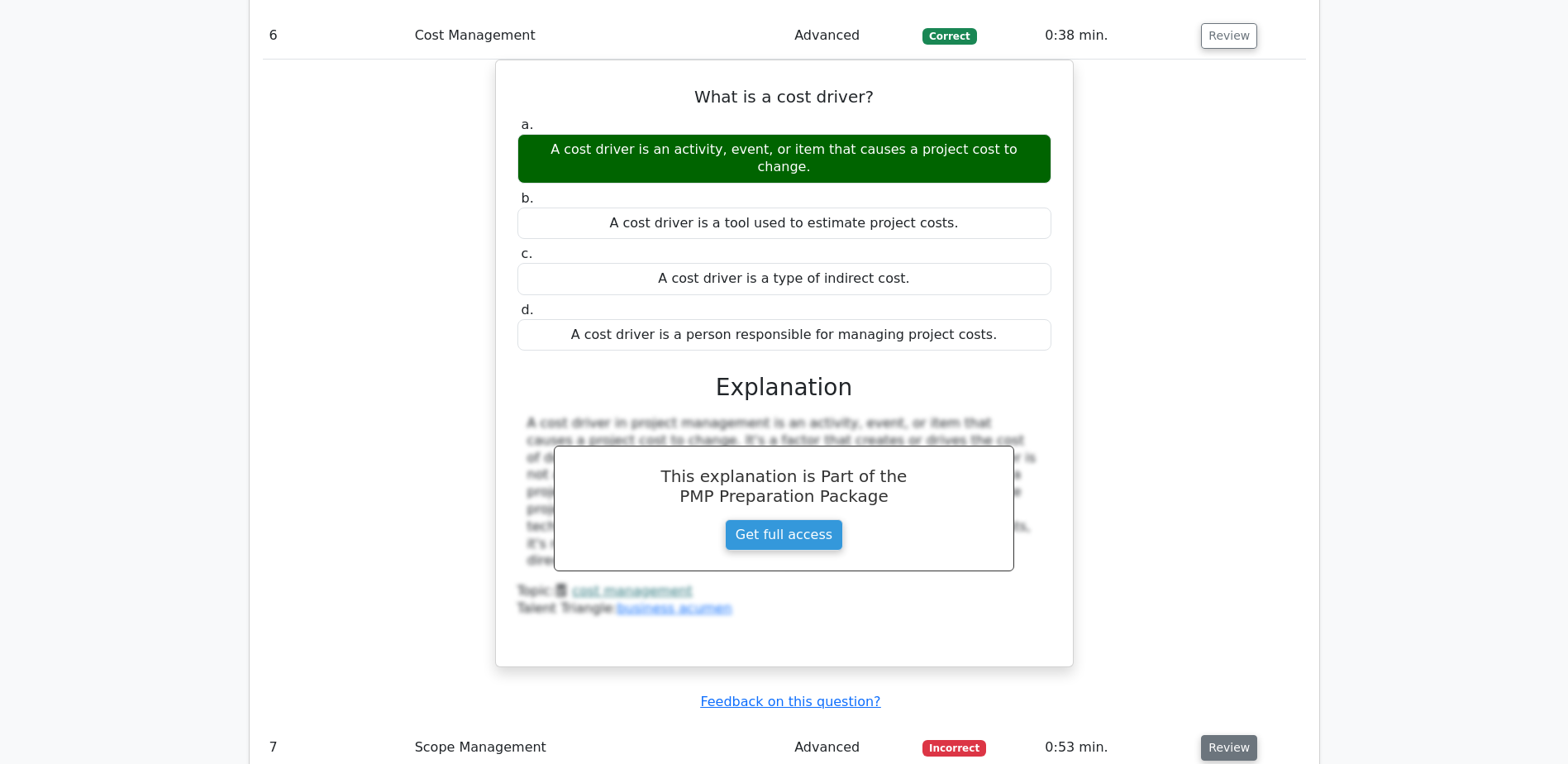
click at [1223, 735] on button "Review" at bounding box center [1229, 748] width 56 height 26
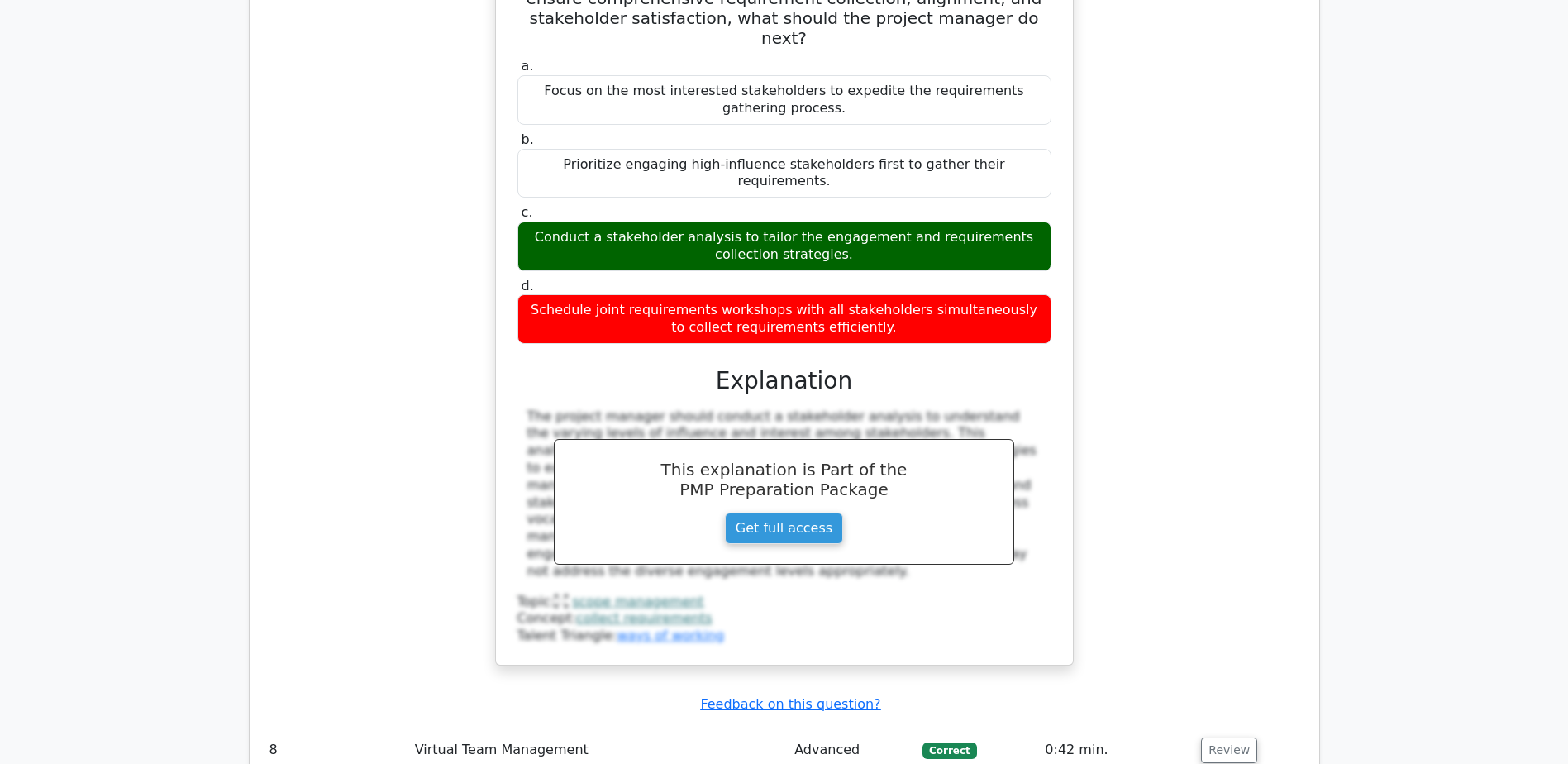
scroll to position [6535, 0]
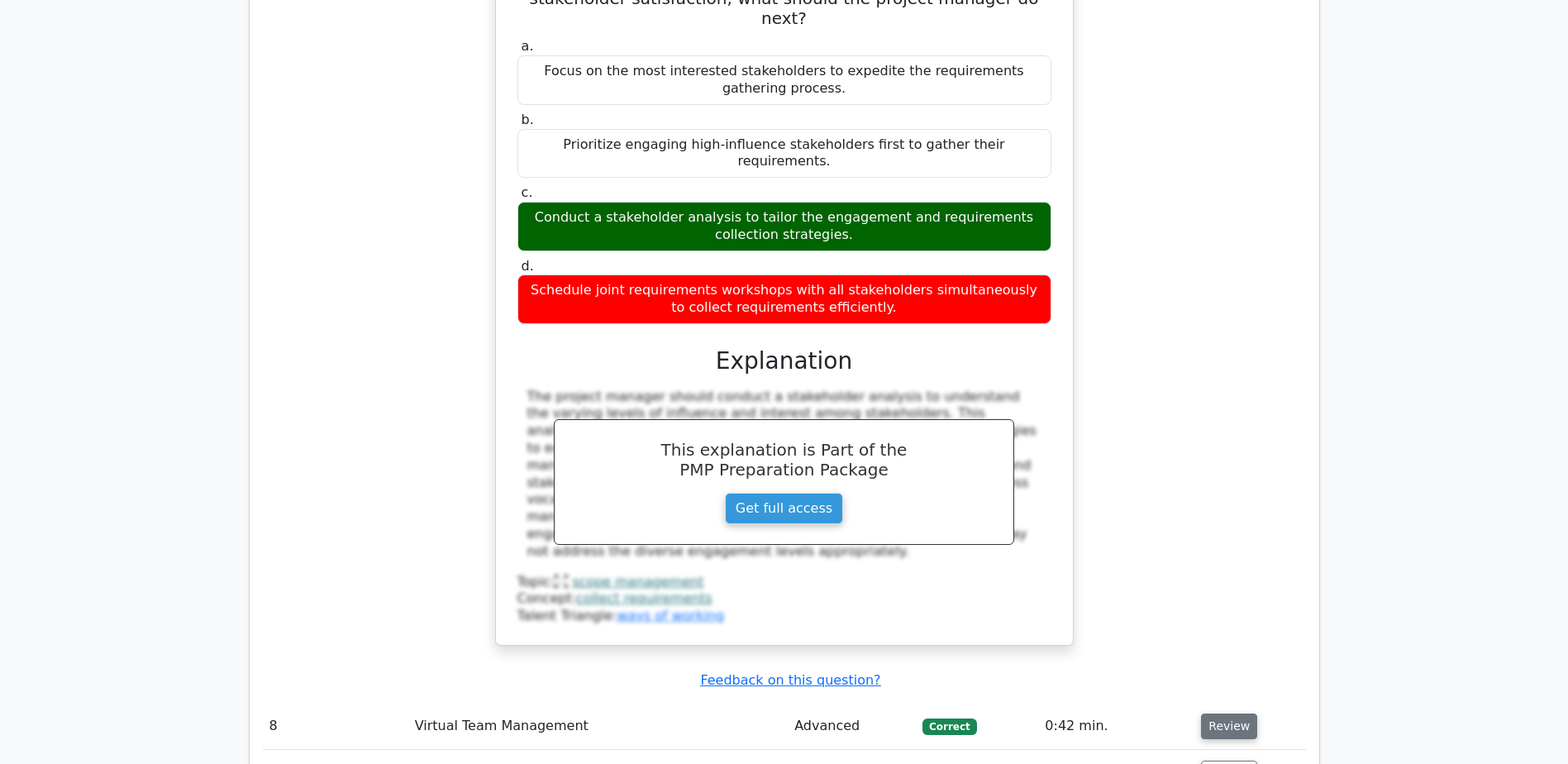
click at [1207, 714] on button "Review" at bounding box center [1229, 727] width 56 height 26
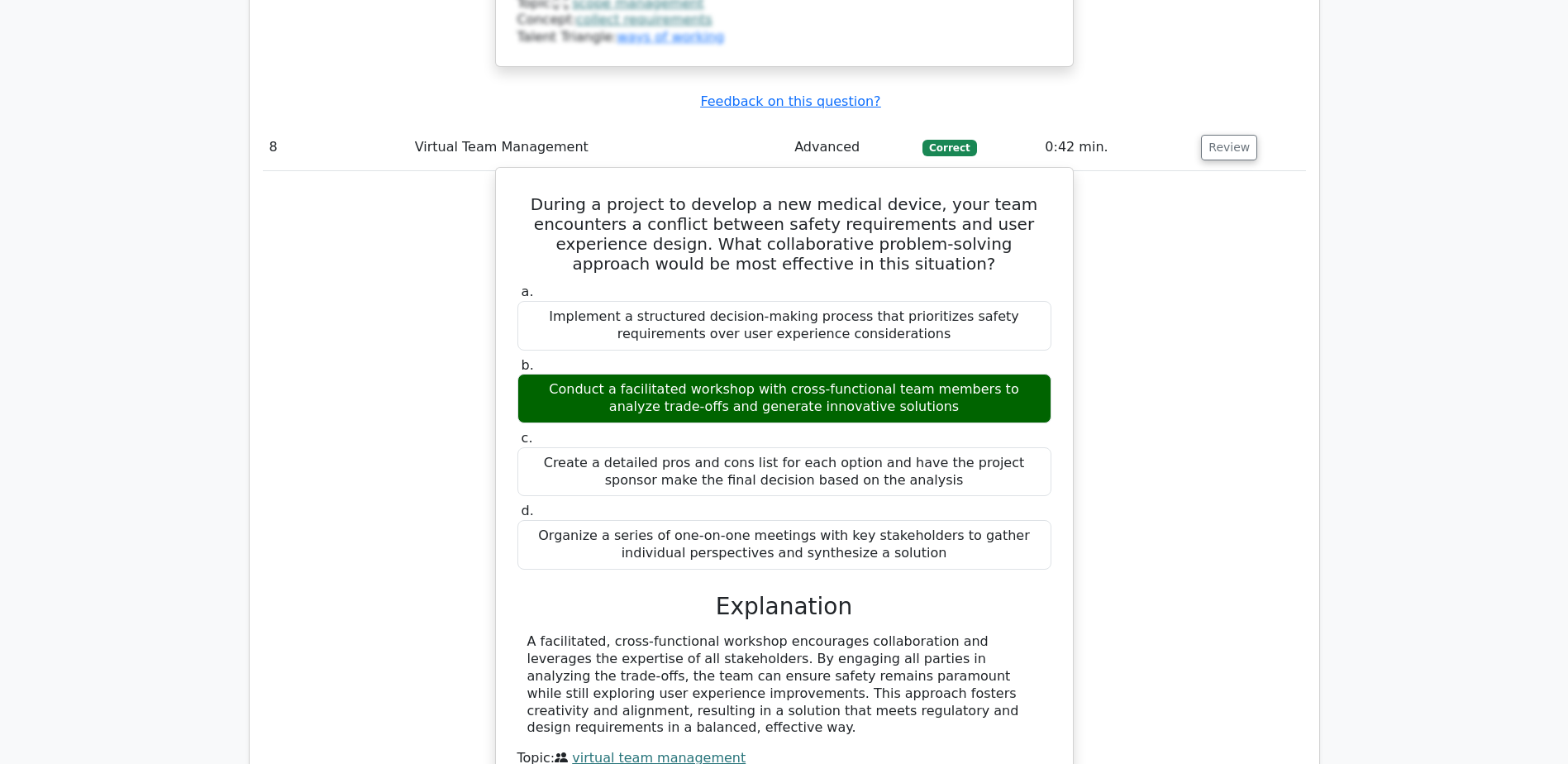
scroll to position [7279, 0]
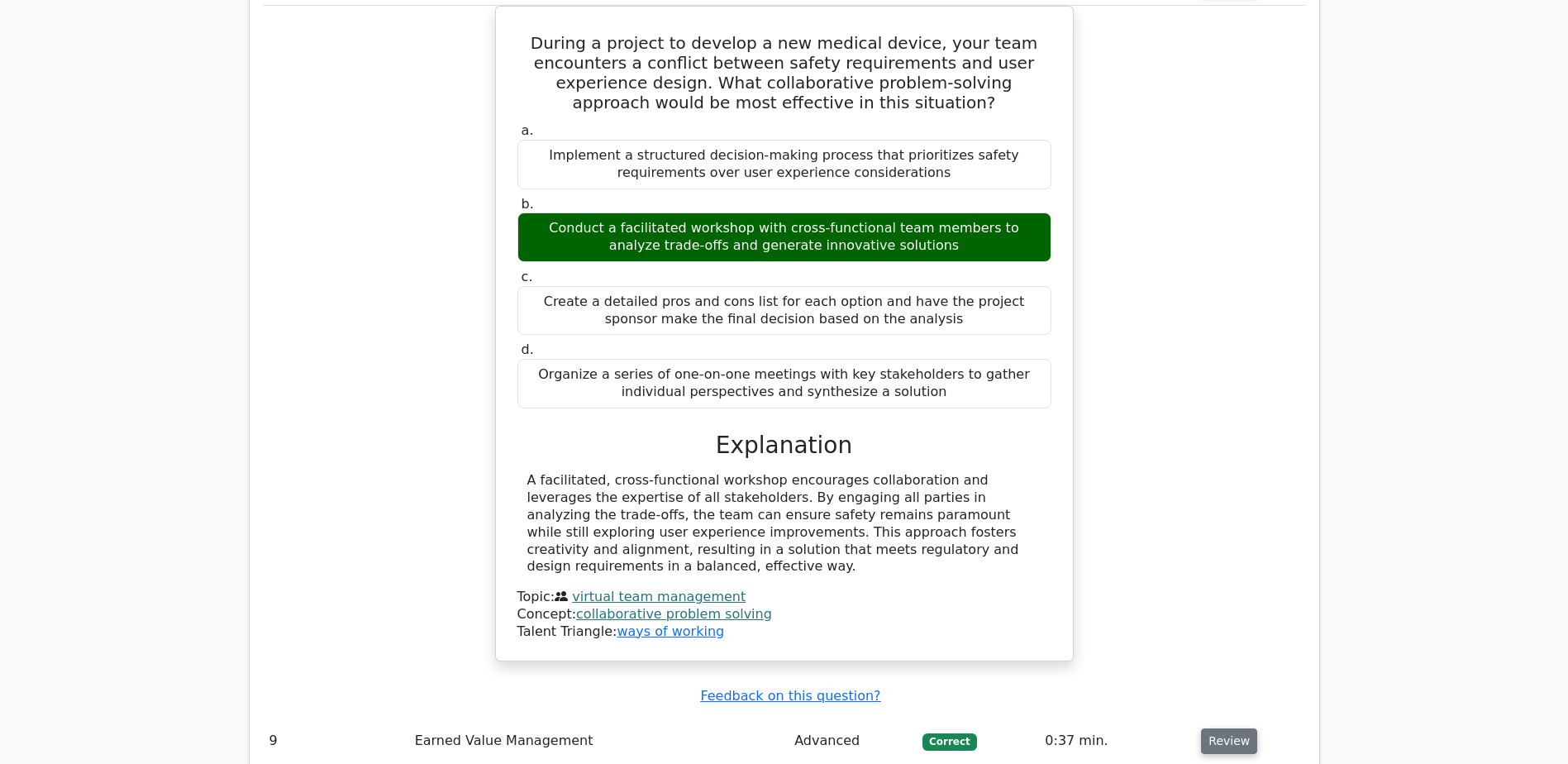
click at [1208, 729] on button "Review" at bounding box center [1229, 742] width 56 height 26
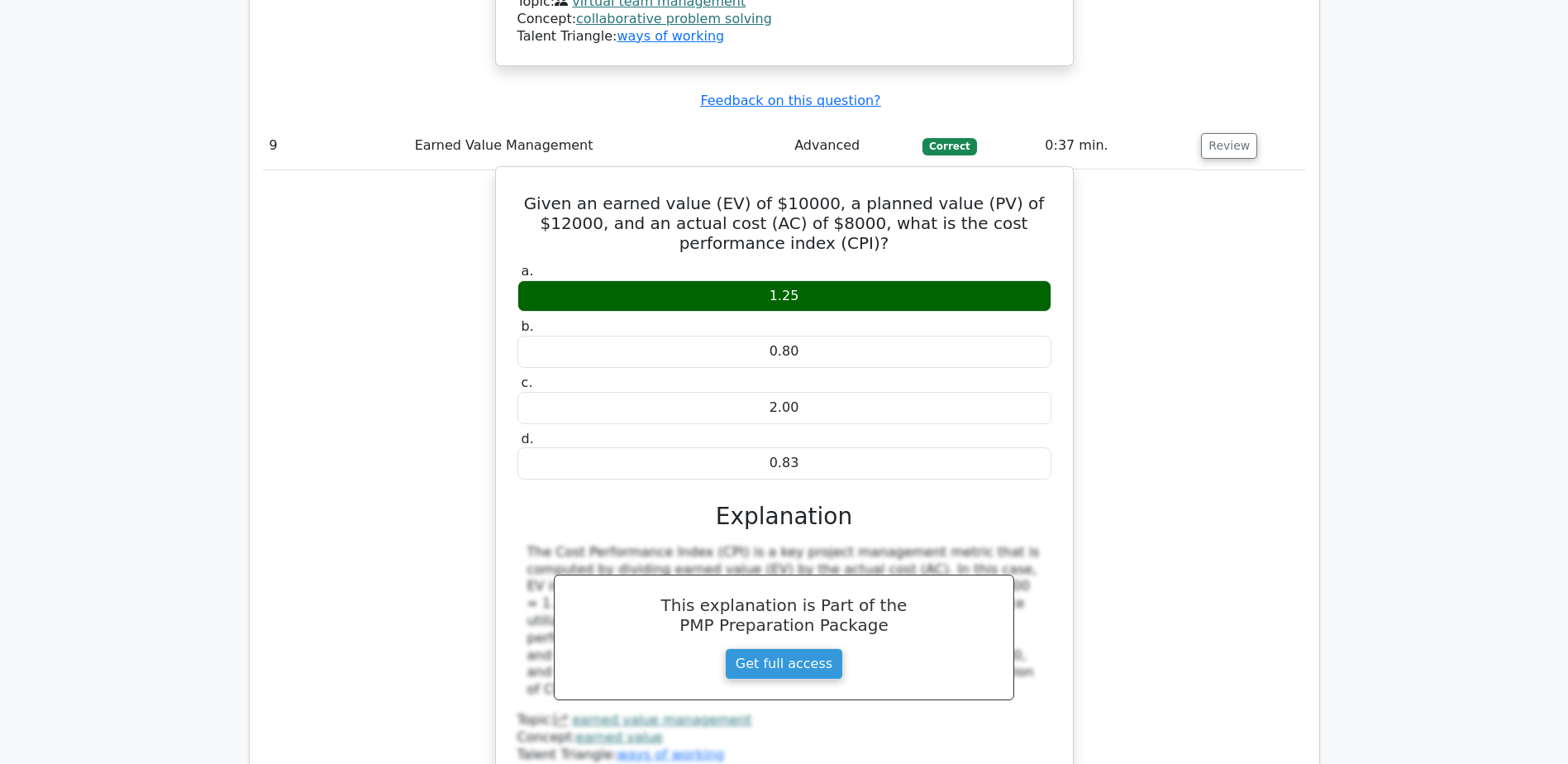
scroll to position [8025, 0]
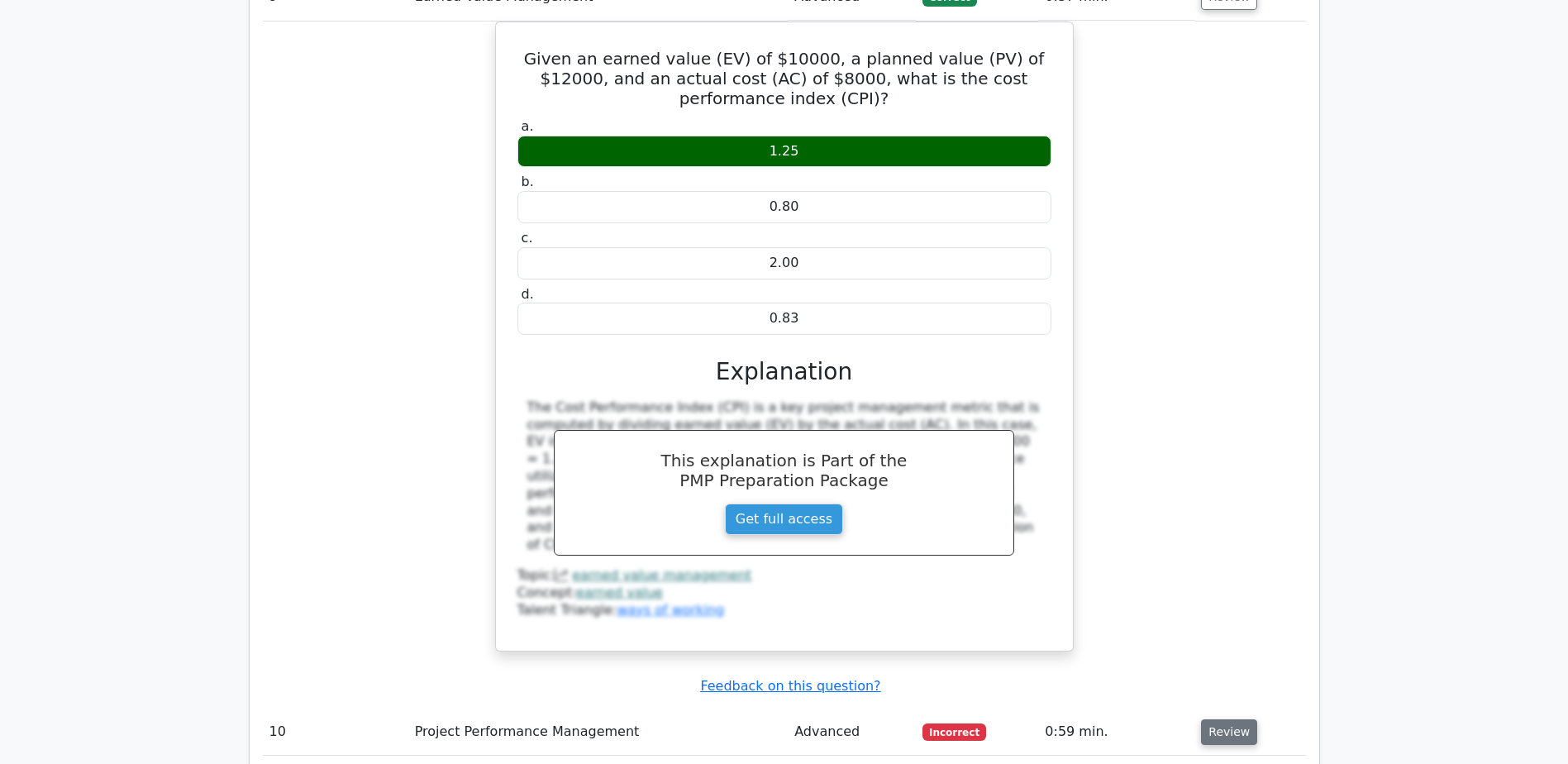
click at [1225, 719] on button "Review" at bounding box center [1229, 732] width 56 height 26
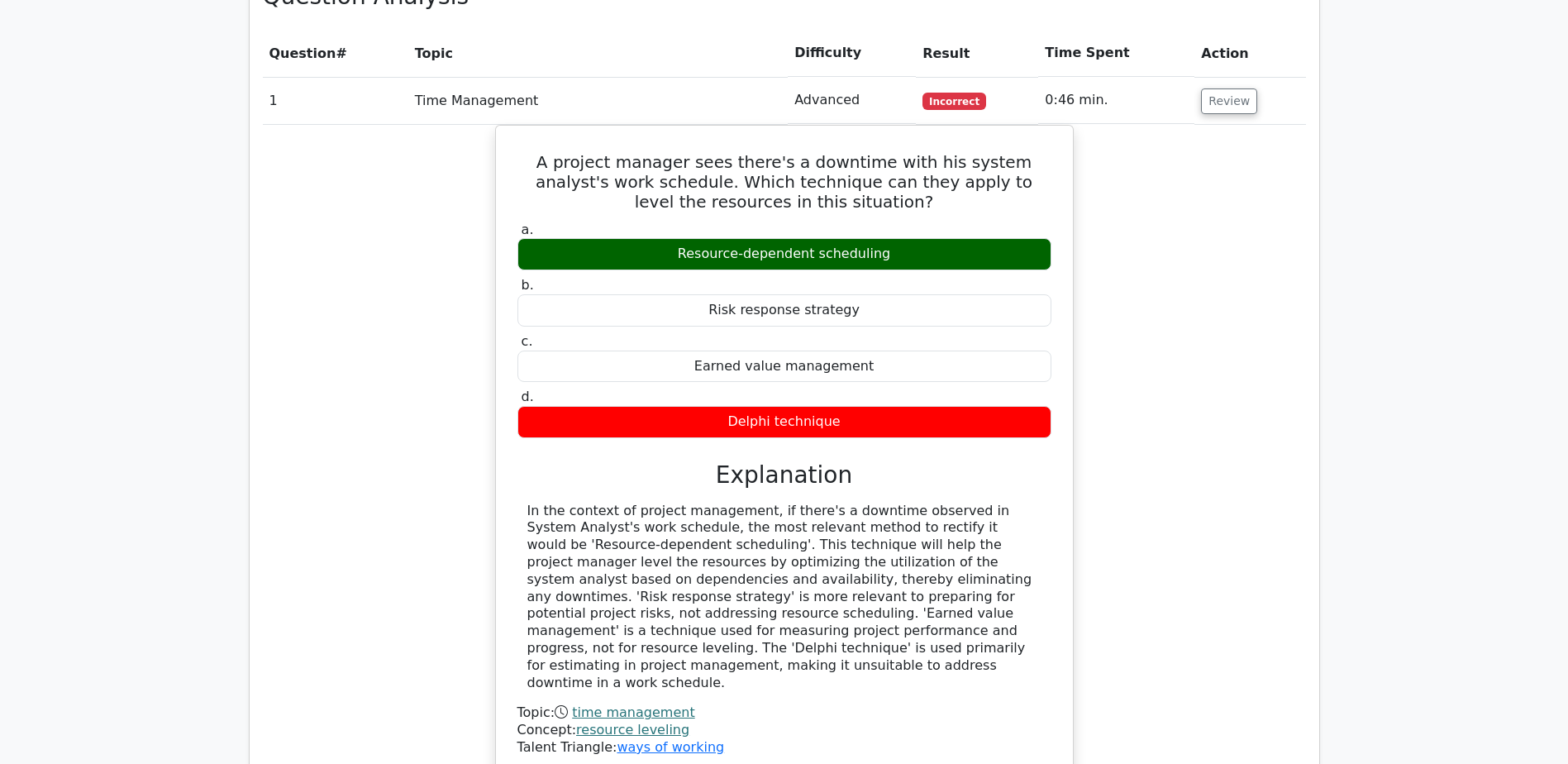
scroll to position [1359, 0]
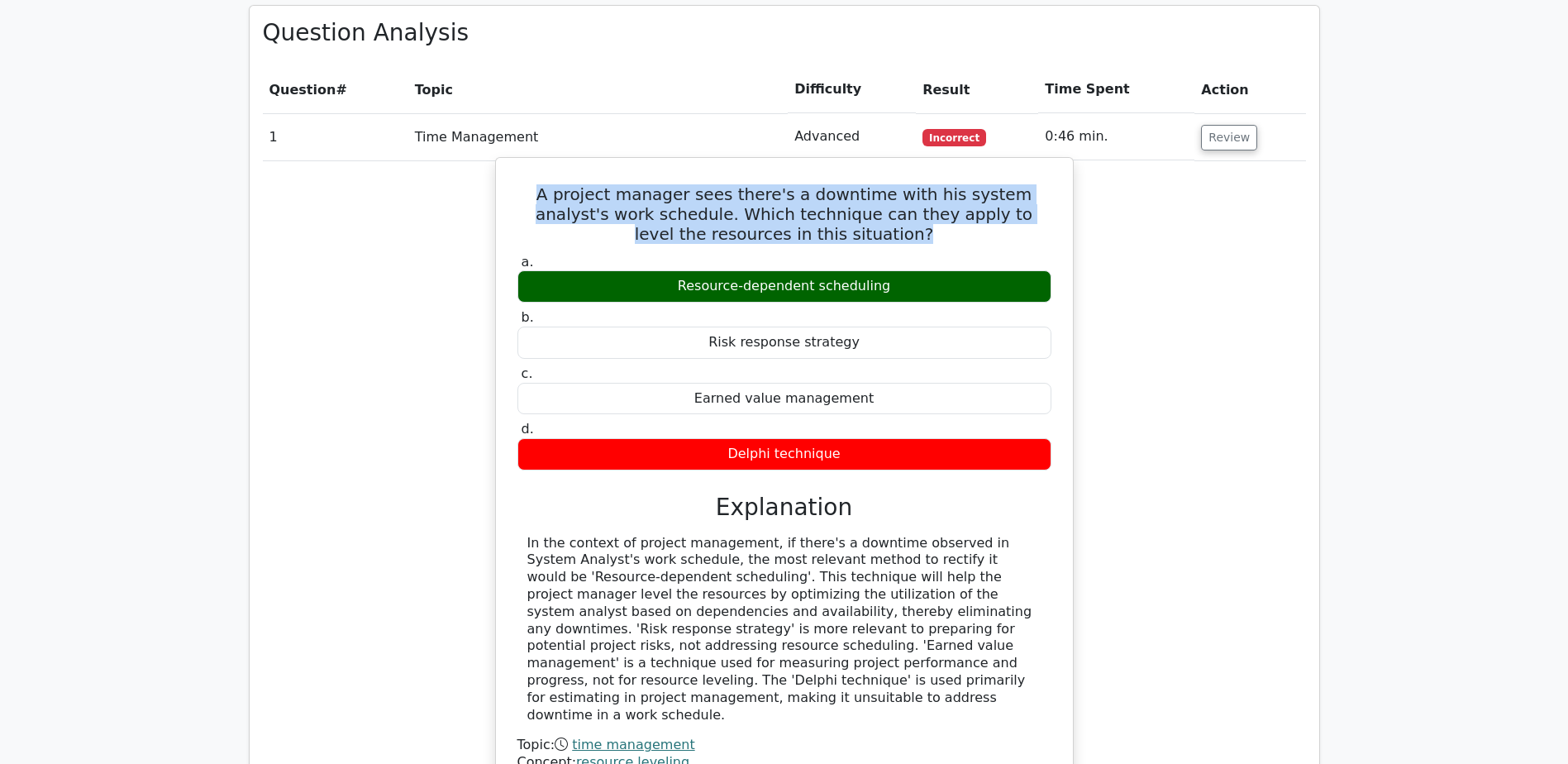
drag, startPoint x: 529, startPoint y: 130, endPoint x: 872, endPoint y: 171, distance: 345.4
click at [872, 184] on h5 "A project manager sees there's a downtime with his system analyst's work schedu…" at bounding box center [784, 214] width 537 height 60
copy h5 "A project manager sees there's a downtime with his system analyst's work schedu…"
drag, startPoint x: 683, startPoint y: 225, endPoint x: 933, endPoint y: 221, distance: 250.0
click at [933, 270] on div "Resource-dependent scheduling" at bounding box center [785, 286] width 534 height 33
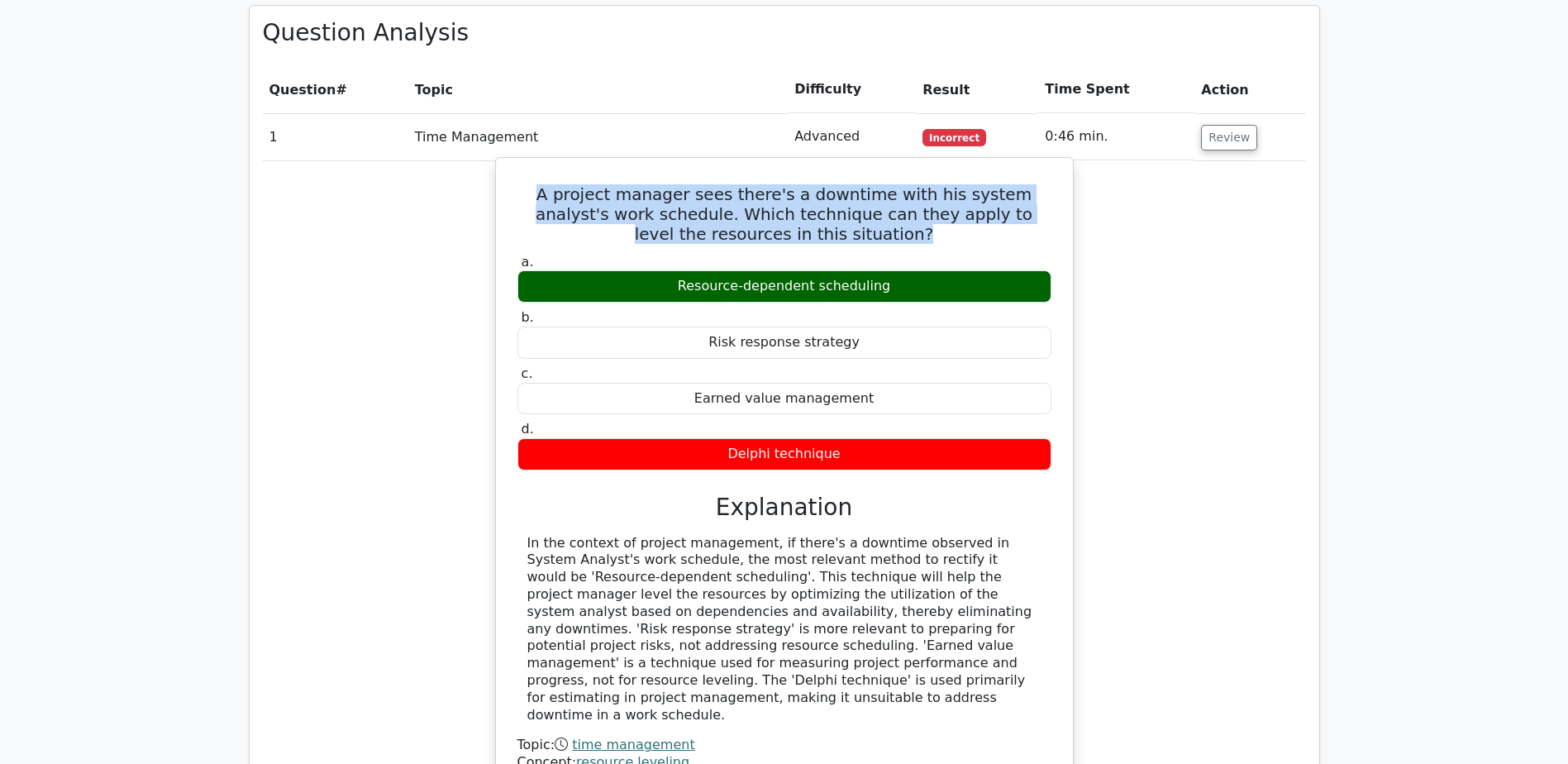
drag, startPoint x: 933, startPoint y: 221, endPoint x: 871, endPoint y: 227, distance: 62.3
copy div "Resource-dependent scheduling"
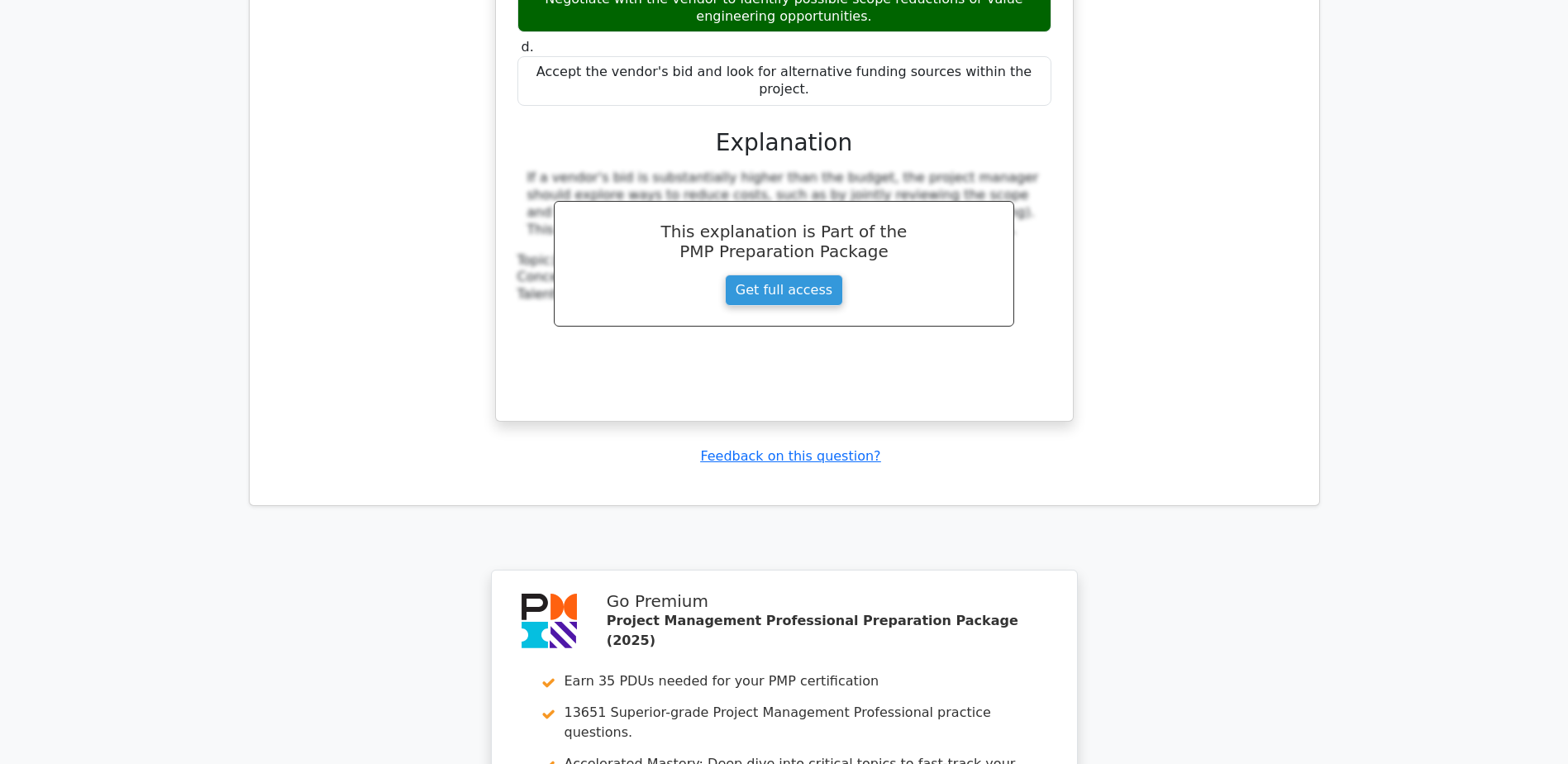
scroll to position [9218, 0]
